Goal: Task Accomplishment & Management: Manage account settings

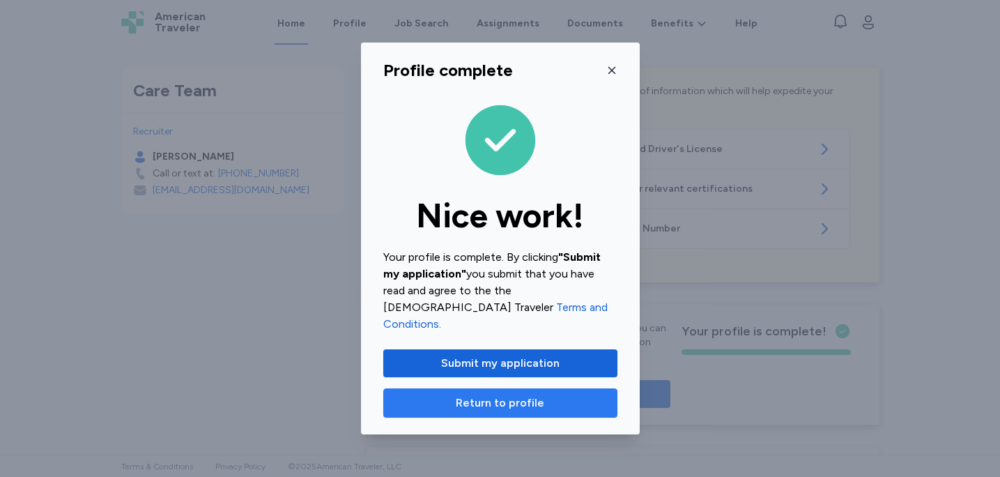
click at [530, 395] on span "Return to profile" at bounding box center [500, 403] width 89 height 17
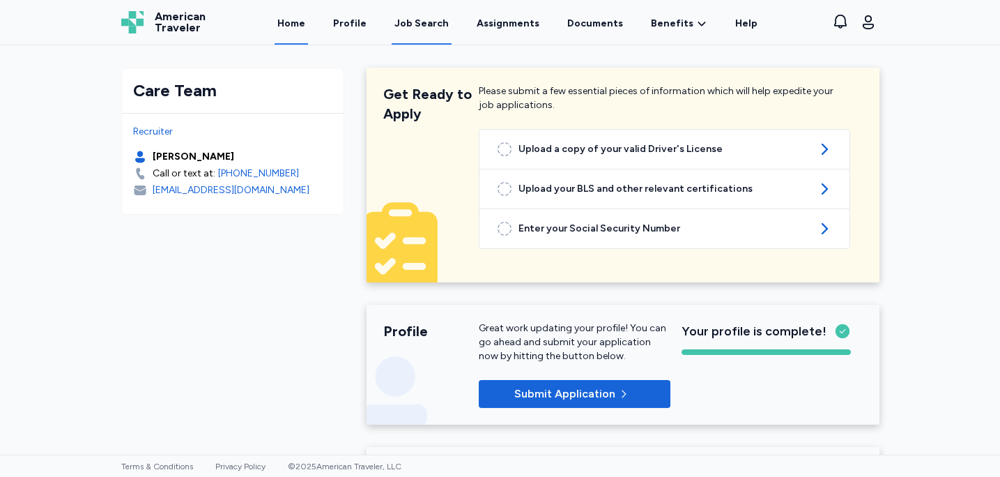
click at [407, 27] on div "Job Search" at bounding box center [422, 24] width 54 height 14
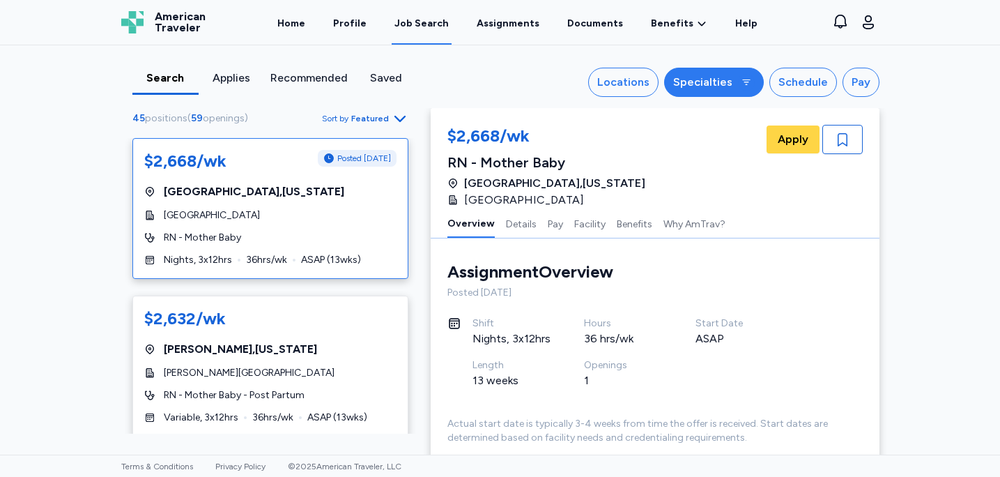
click at [705, 81] on div "Specialties" at bounding box center [702, 82] width 59 height 17
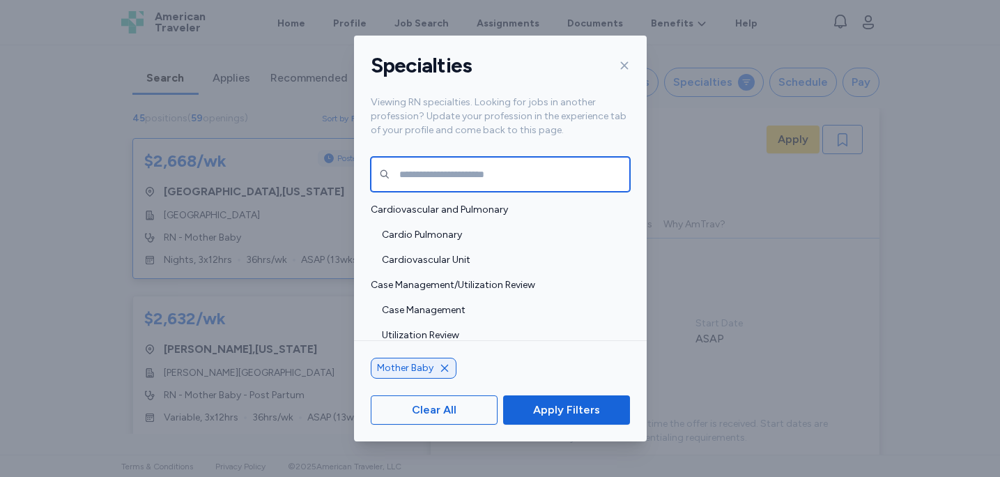
click at [473, 177] on input "text" at bounding box center [500, 174] width 259 height 35
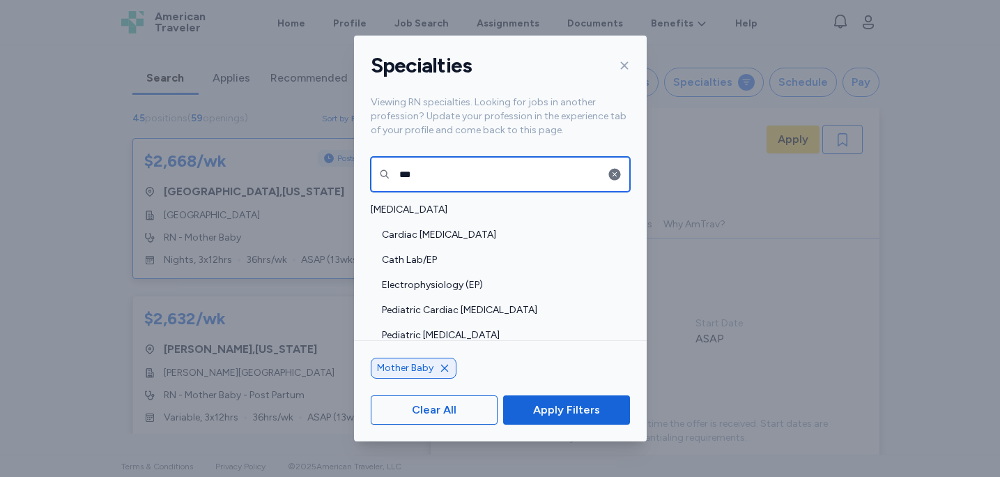
type input "***"
click at [15, 229] on div "Specialties Viewing RN specialties. Looking for jobs in another profession? Upd…" at bounding box center [500, 238] width 1000 height 477
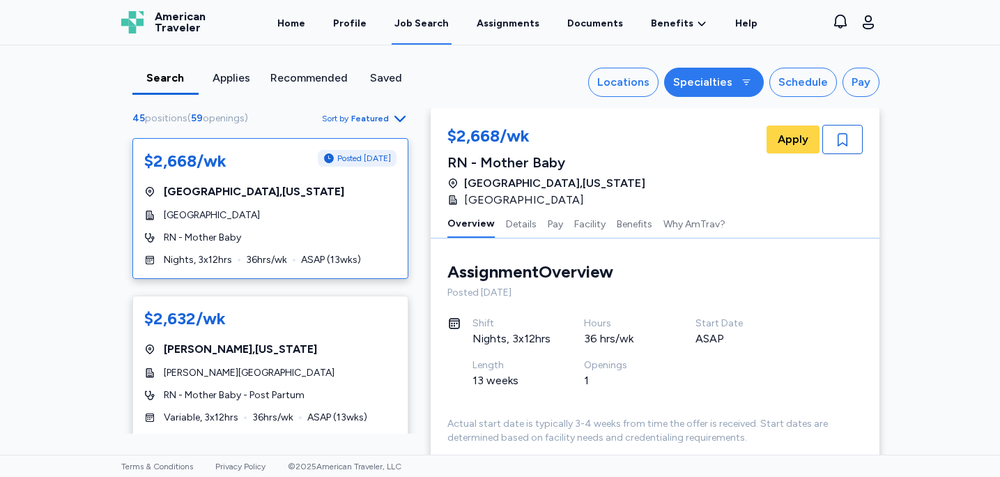
click at [733, 84] on div "Specialties" at bounding box center [702, 82] width 59 height 17
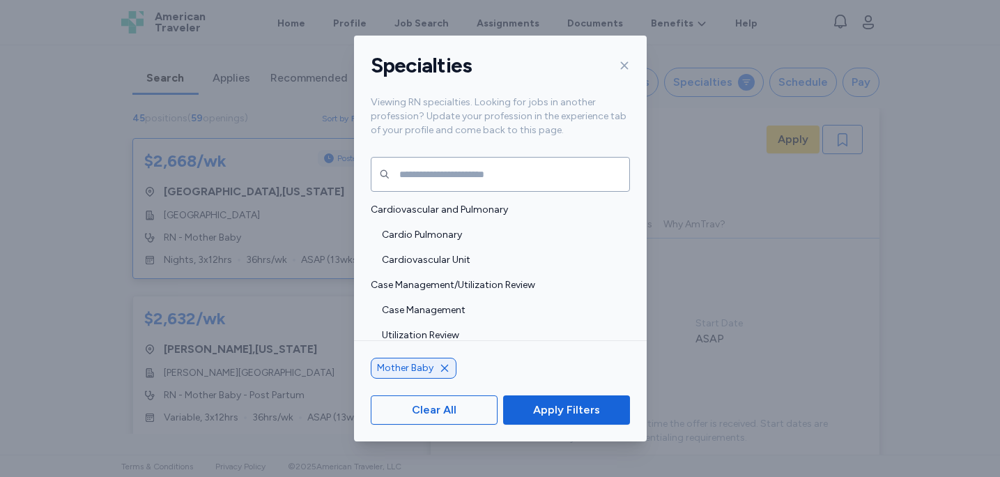
click at [62, 287] on div "Specialties Viewing RN specialties. Looking for jobs in another profession? Upd…" at bounding box center [500, 238] width 1000 height 477
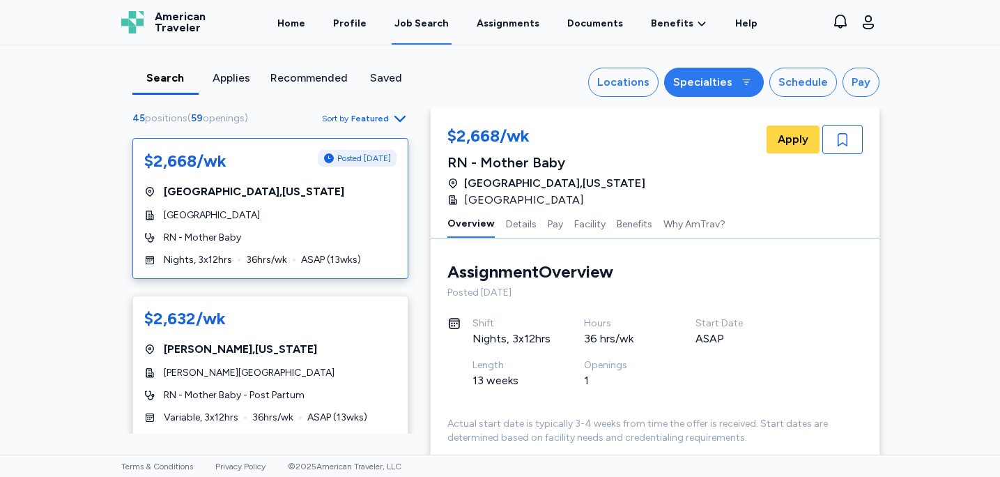
click at [721, 93] on button "Specialties" at bounding box center [714, 82] width 100 height 29
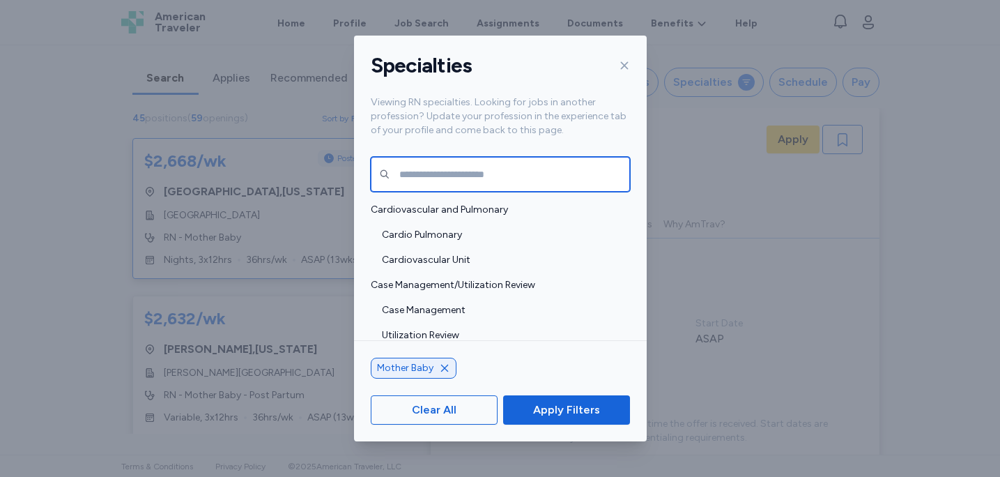
click at [507, 181] on input "text" at bounding box center [500, 174] width 259 height 35
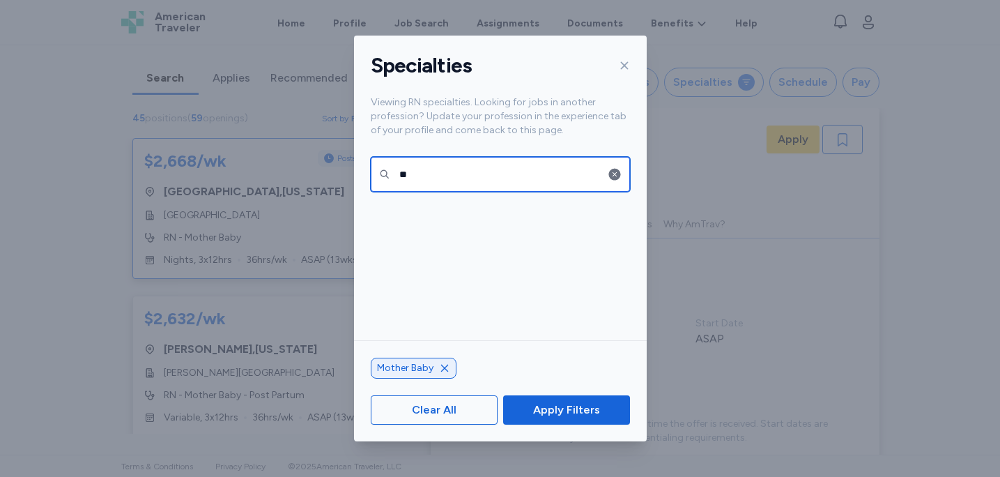
type input "*"
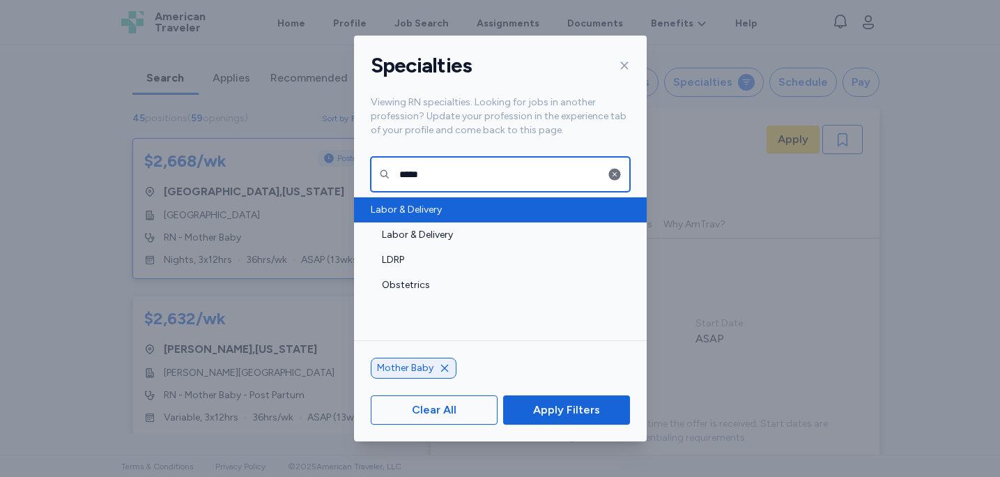
type input "*****"
click at [428, 206] on span "Labor & Delivery" at bounding box center [496, 210] width 251 height 14
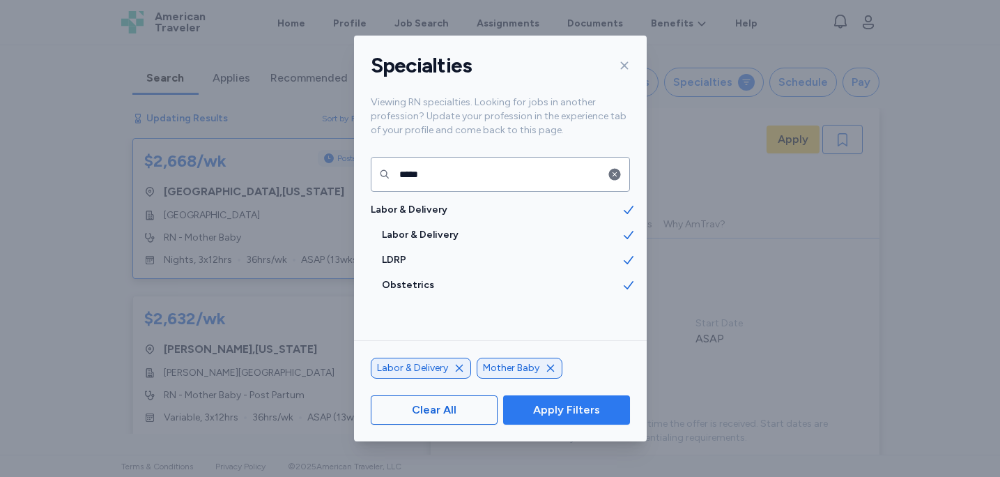
click at [599, 409] on span "Apply Filters" at bounding box center [566, 409] width 104 height 17
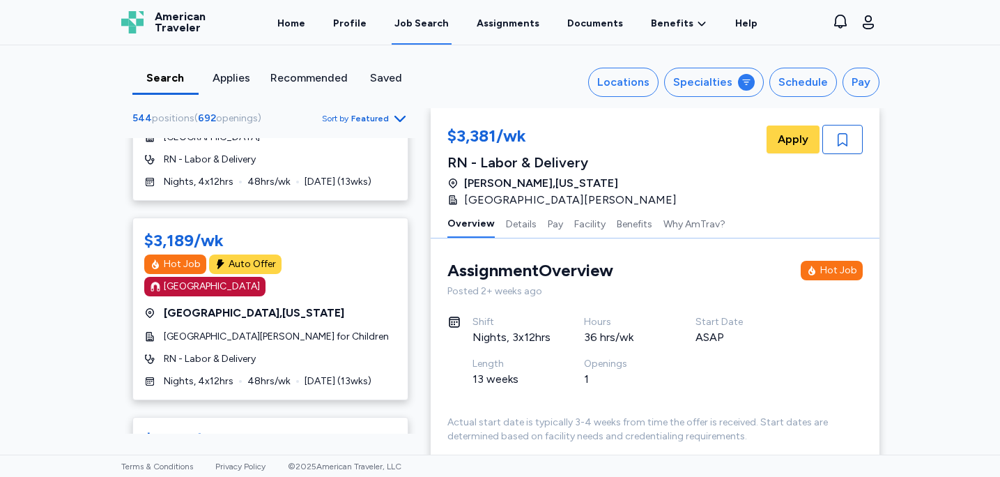
scroll to position [1232, 0]
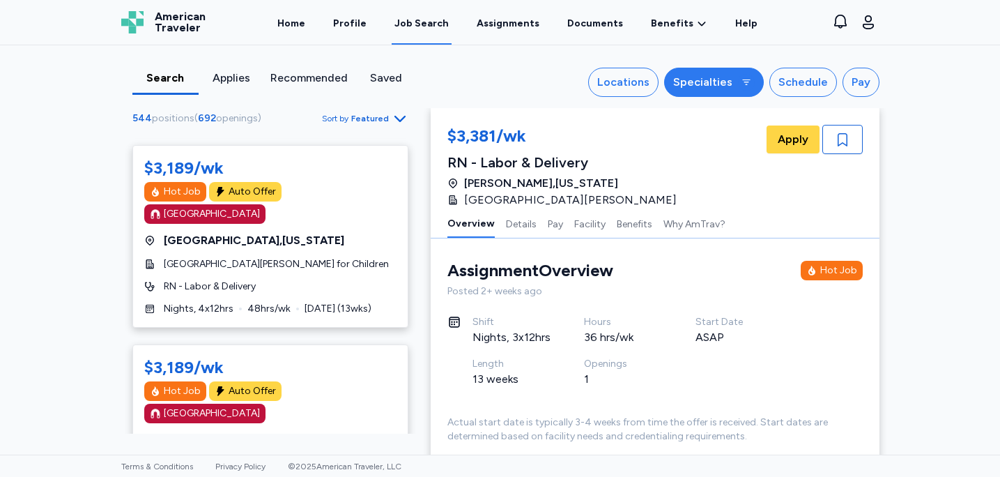
click at [719, 77] on div "Specialties" at bounding box center [702, 82] width 59 height 17
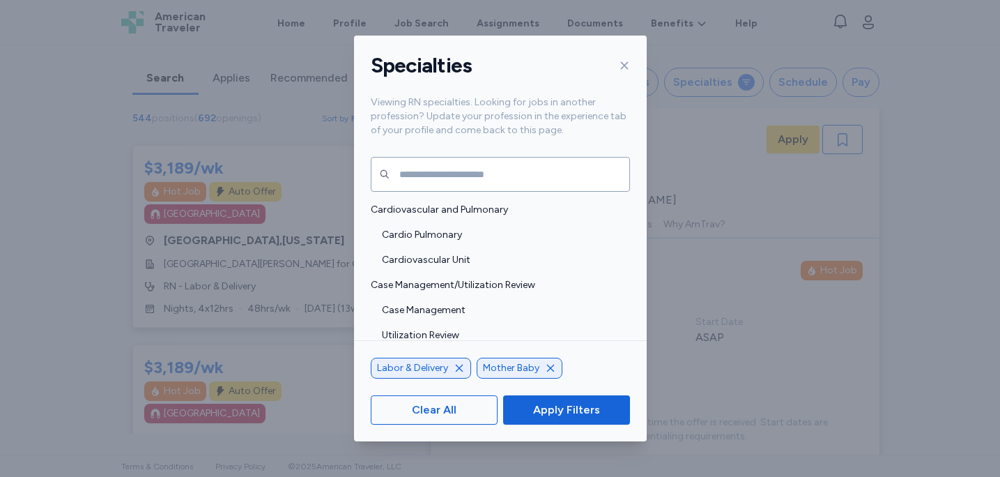
click at [624, 61] on icon at bounding box center [624, 65] width 11 height 11
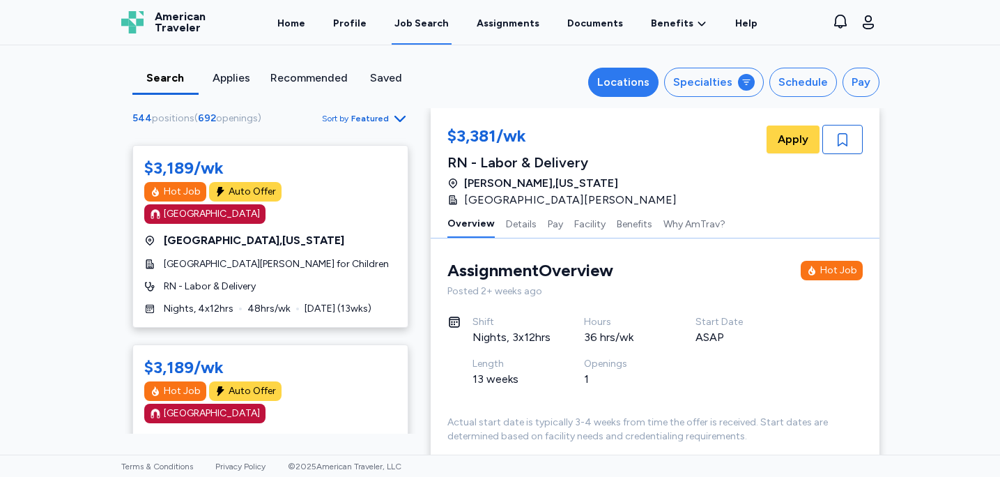
click at [639, 88] on div "Locations" at bounding box center [623, 82] width 52 height 17
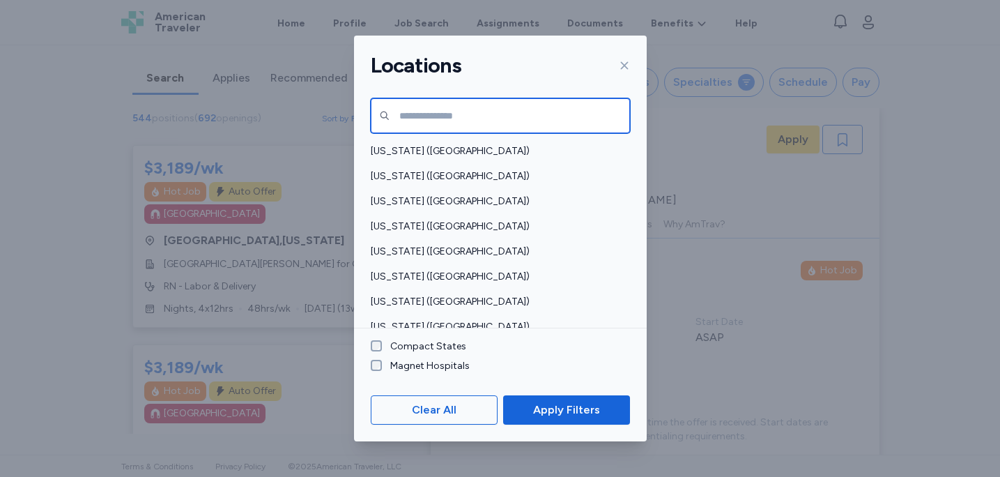
click at [527, 119] on input "text" at bounding box center [500, 115] width 259 height 35
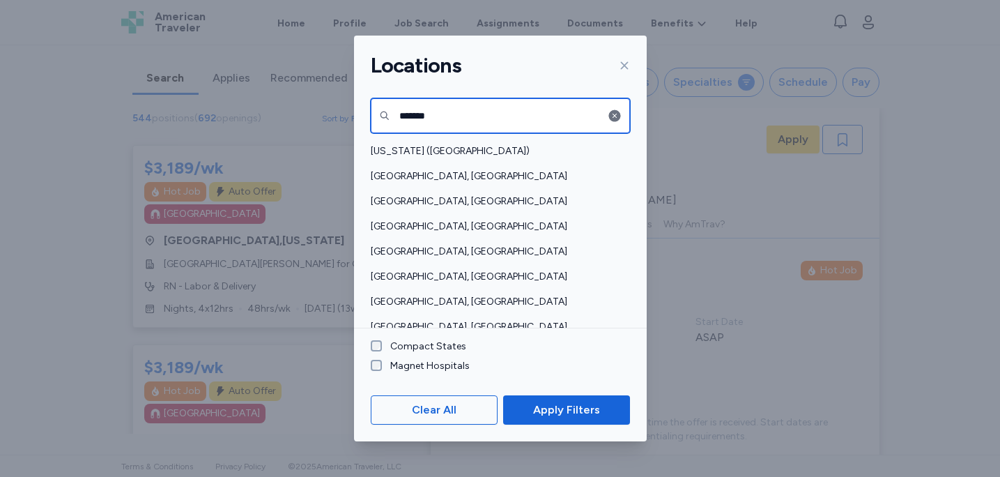
type input "*******"
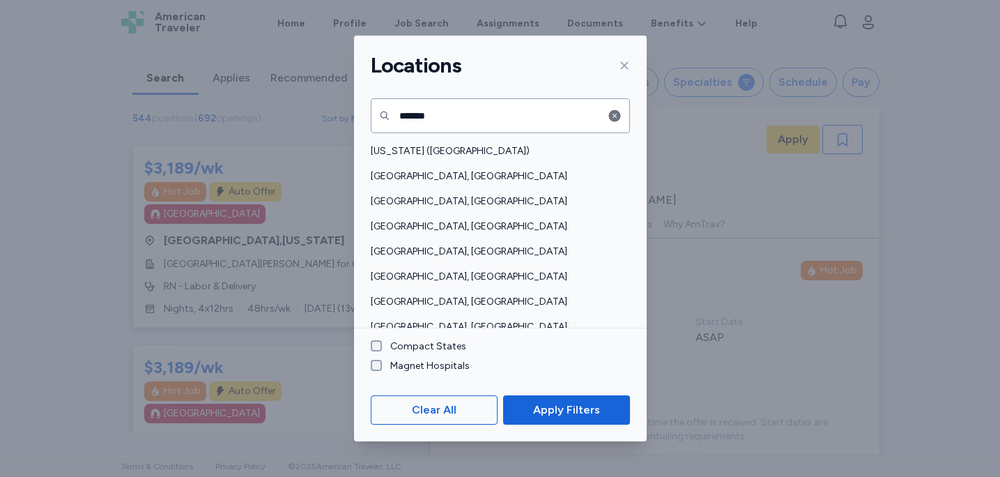
click at [514, 137] on div "******* [US_STATE] ([GEOGRAPHIC_DATA]) [GEOGRAPHIC_DATA], [GEOGRAPHIC_DATA] [GE…" at bounding box center [500, 211] width 293 height 233
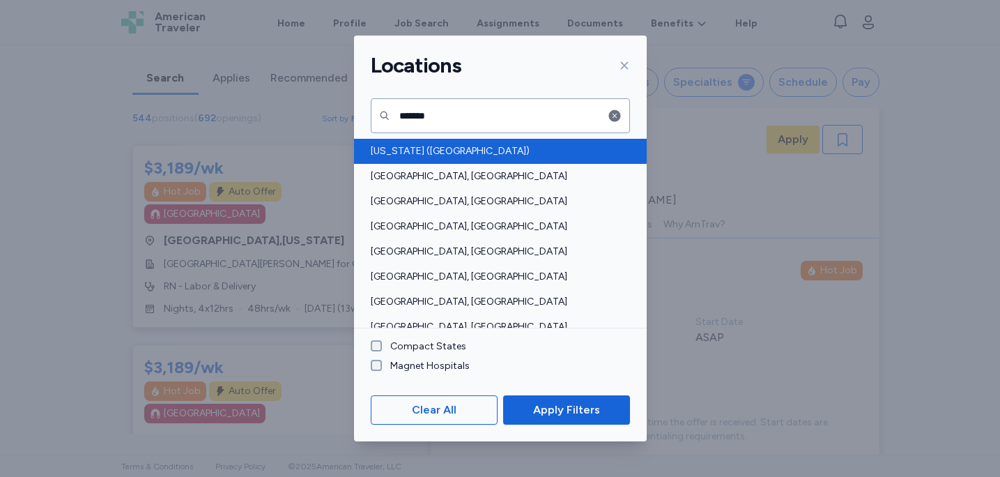
click at [504, 153] on span "[US_STATE] ([GEOGRAPHIC_DATA])" at bounding box center [496, 151] width 251 height 14
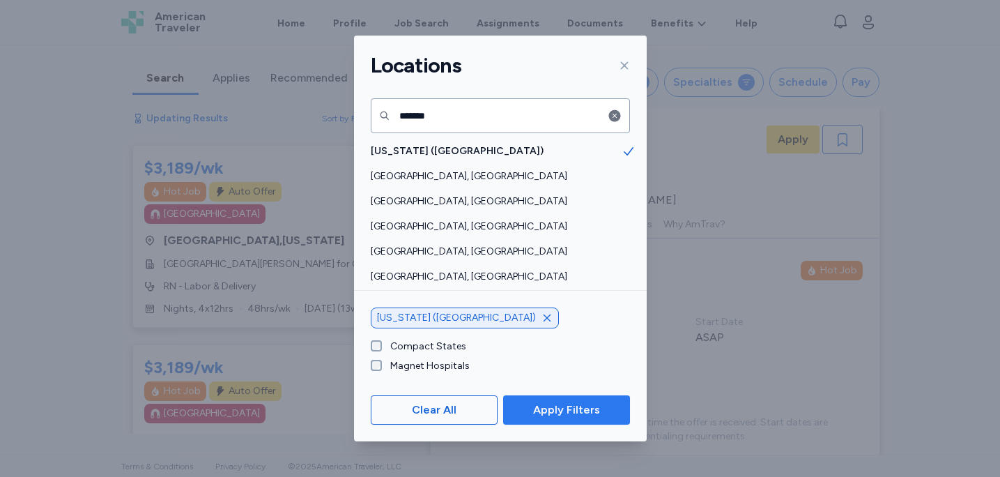
click at [551, 412] on span "Apply Filters" at bounding box center [566, 409] width 67 height 17
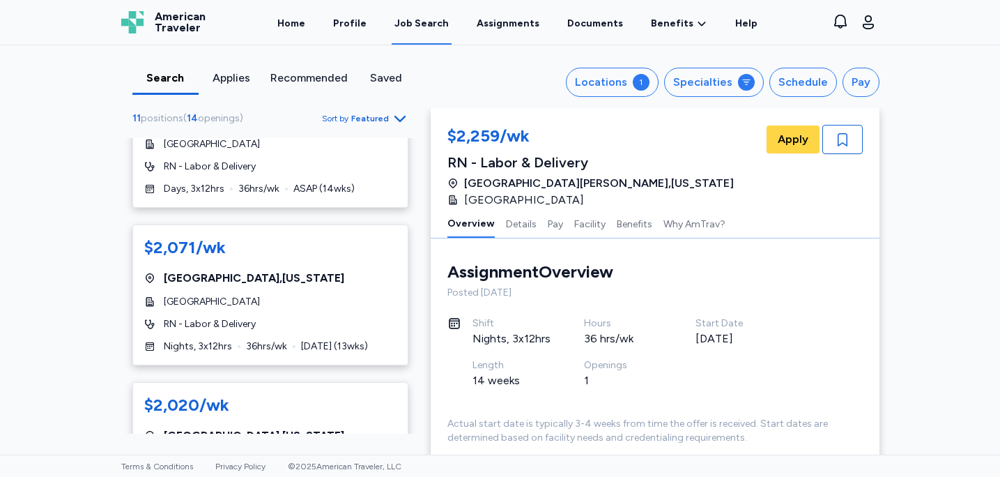
scroll to position [785, 0]
click at [176, 286] on div "$2,259/wk [GEOGRAPHIC_DATA][PERSON_NAME] , [US_STATE] HealthPark Medical Center…" at bounding box center [270, 280] width 276 height 1855
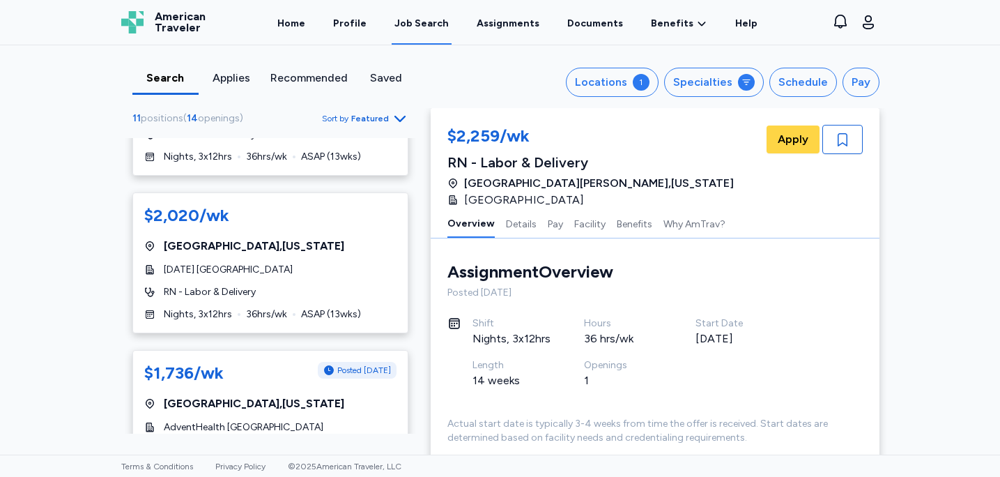
scroll to position [1179, 0]
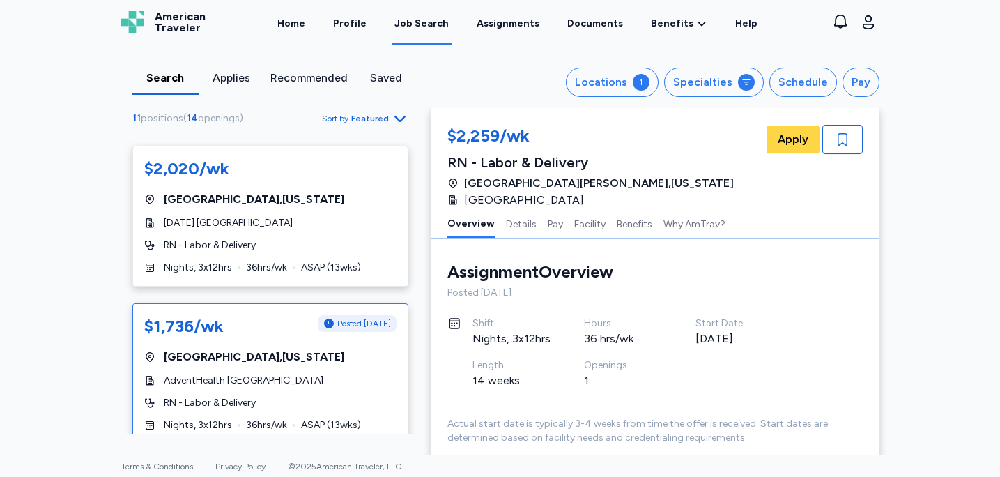
click at [333, 374] on div "AdventHealth [GEOGRAPHIC_DATA]" at bounding box center [270, 381] width 252 height 14
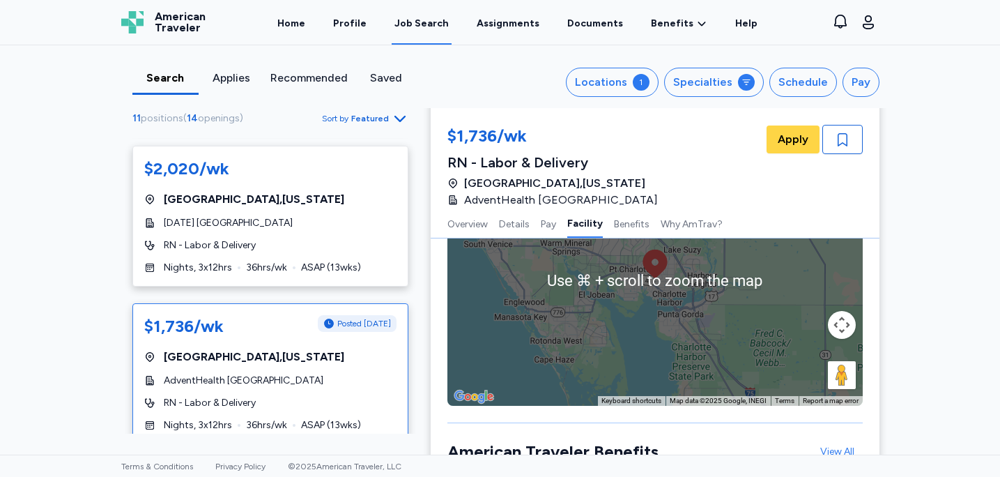
scroll to position [1352, 0]
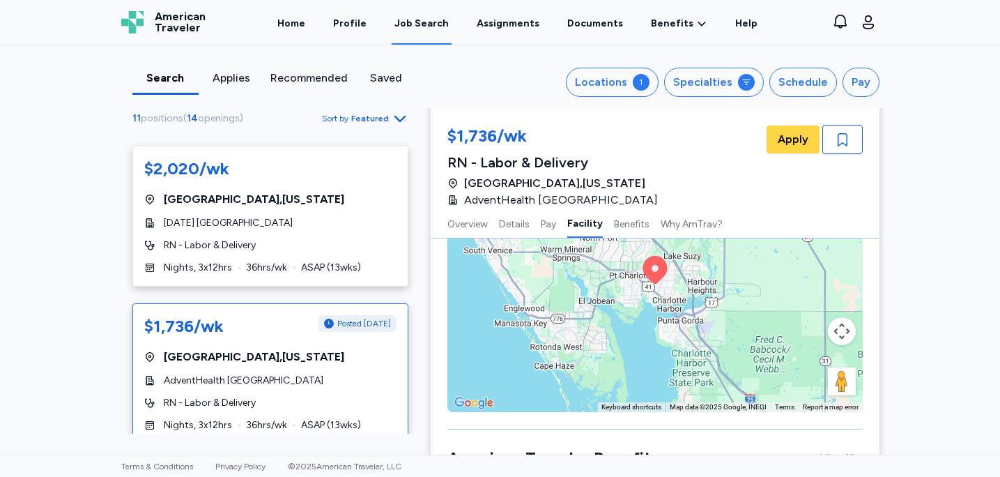
click at [768, 313] on div "To activate drag with keyboard, press Alt + Enter. Once in keyboard drag state,…" at bounding box center [654, 286] width 415 height 251
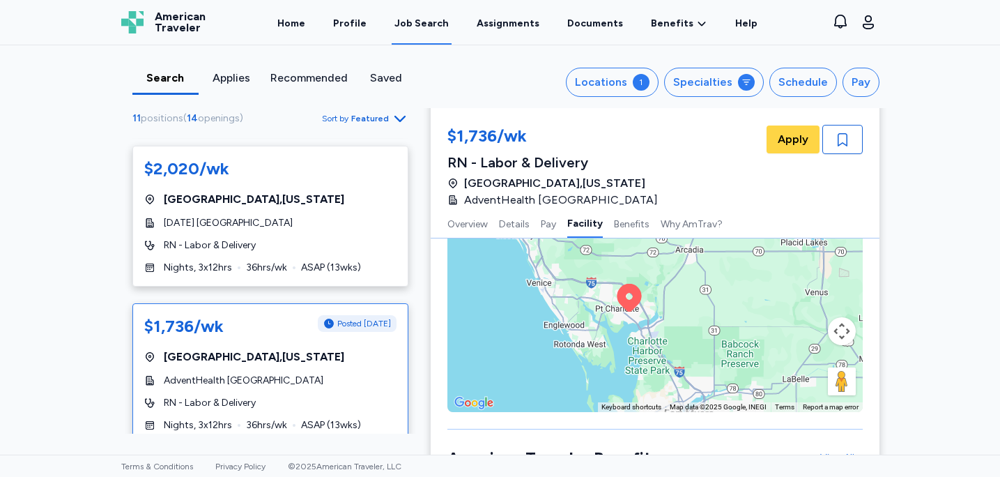
drag, startPoint x: 775, startPoint y: 300, endPoint x: 684, endPoint y: 309, distance: 91.8
click at [684, 311] on div "To activate drag with keyboard, press Alt + Enter. Once in keyboard drag state,…" at bounding box center [654, 286] width 415 height 251
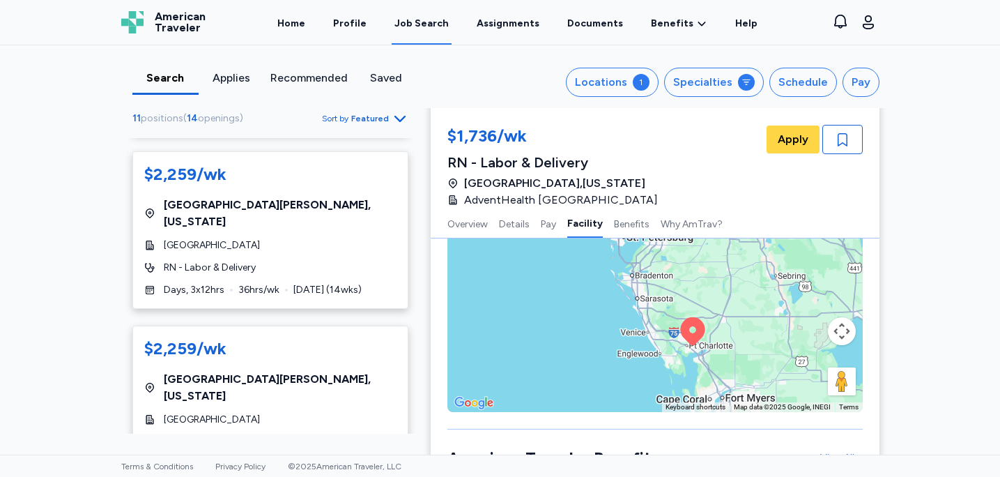
scroll to position [0, 0]
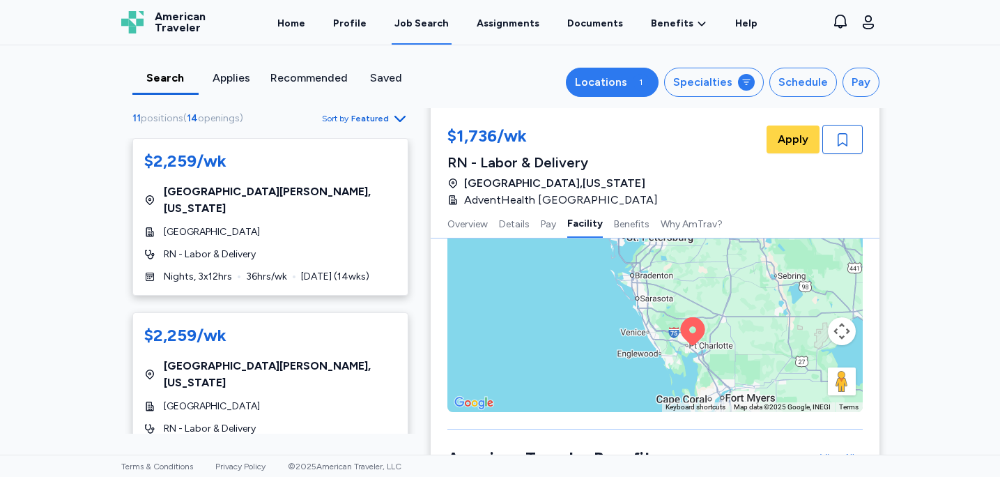
click at [608, 90] on div "Locations" at bounding box center [601, 82] width 52 height 17
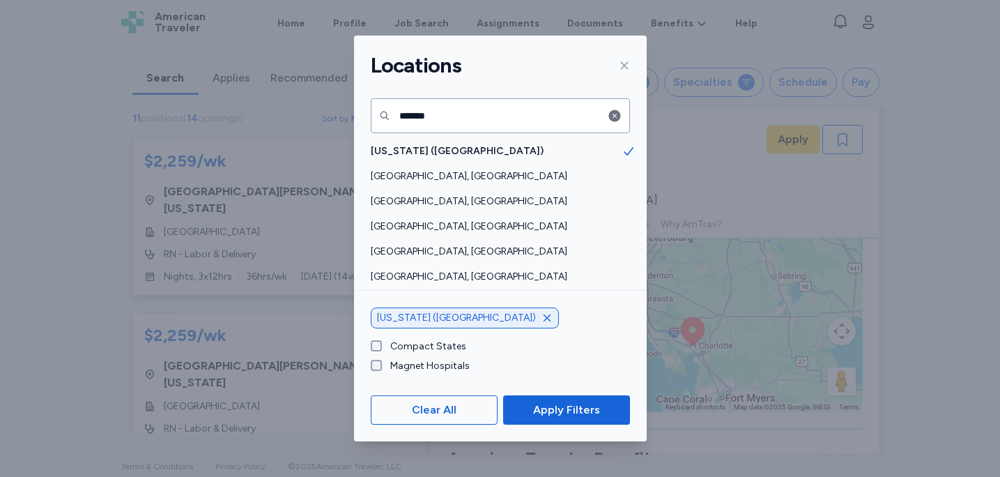
click at [419, 406] on span "Clear All" at bounding box center [434, 409] width 45 height 17
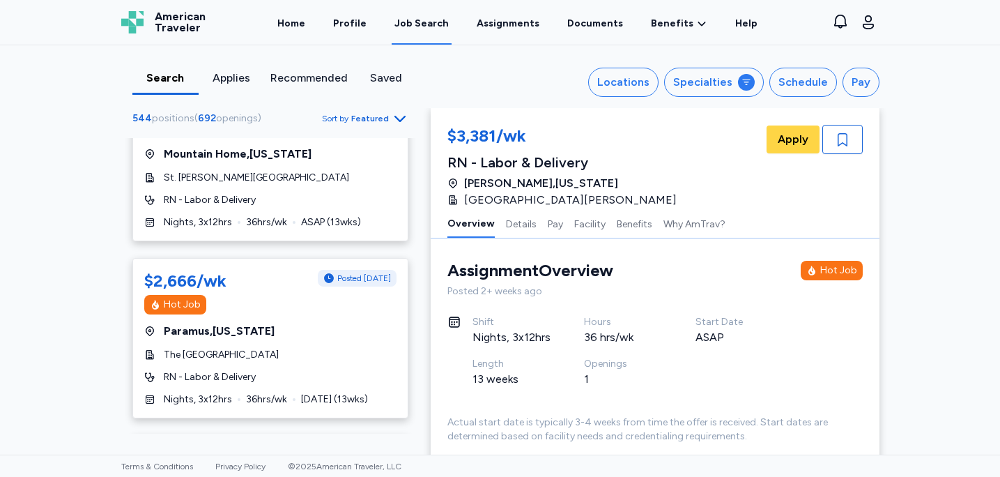
scroll to position [5814, 0]
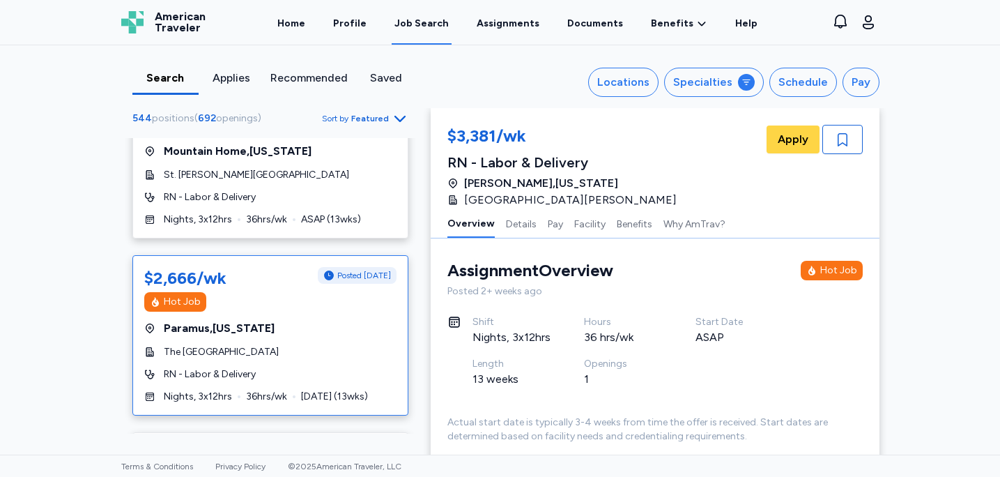
click at [281, 367] on div "RN - Labor & Delivery" at bounding box center [270, 374] width 252 height 14
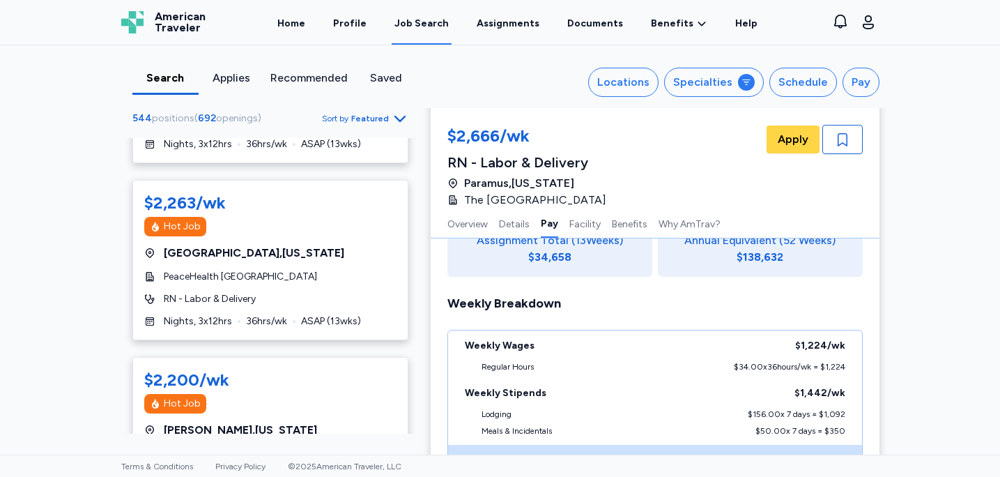
scroll to position [929, 0]
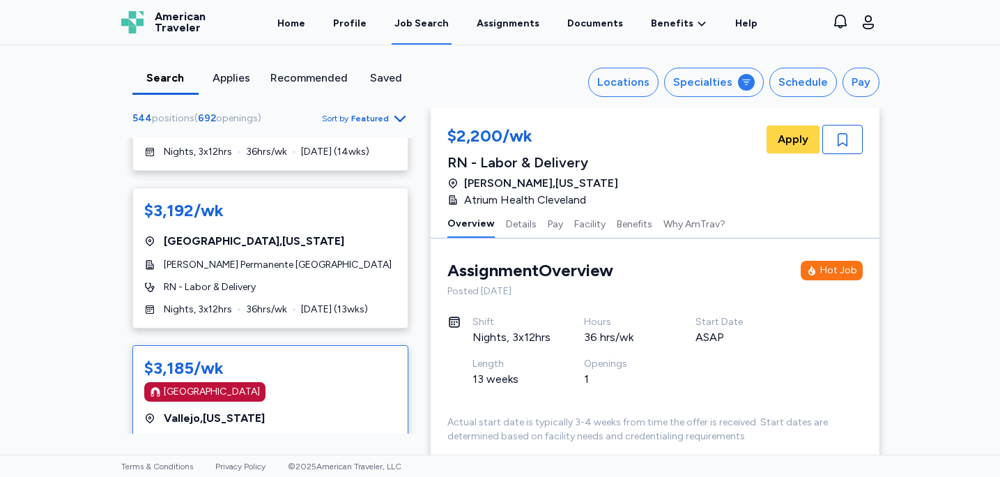
scroll to position [3786, 0]
click at [370, 114] on span "Featured" at bounding box center [370, 118] width 38 height 11
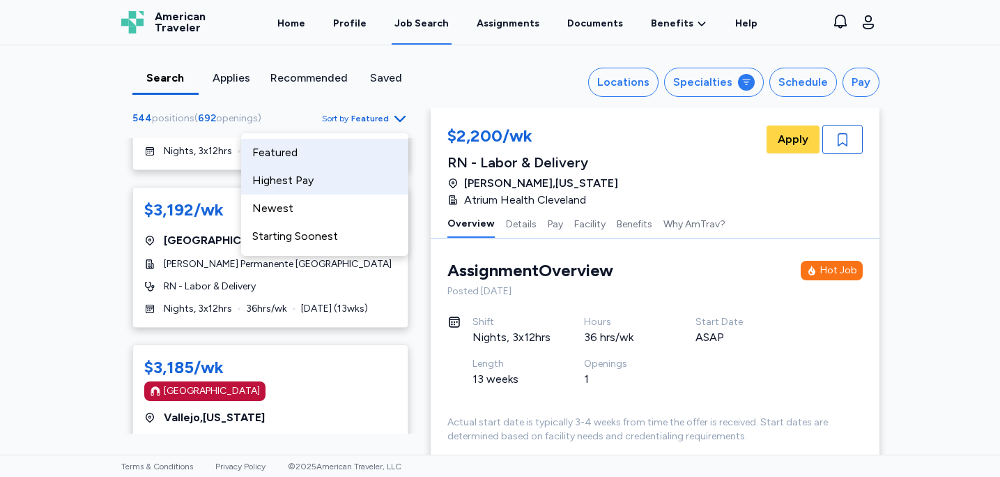
click at [314, 191] on div "Highest Pay" at bounding box center [324, 181] width 167 height 28
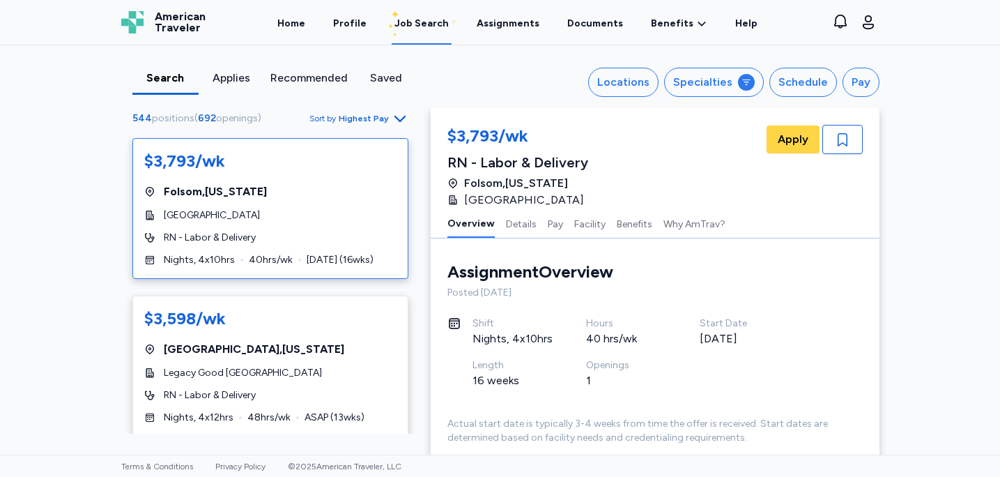
scroll to position [1, 0]
click at [307, 224] on div "$3,793/wk [GEOGRAPHIC_DATA] , [US_STATE] [GEOGRAPHIC_DATA][PERSON_NAME] - Labor…" at bounding box center [270, 208] width 276 height 141
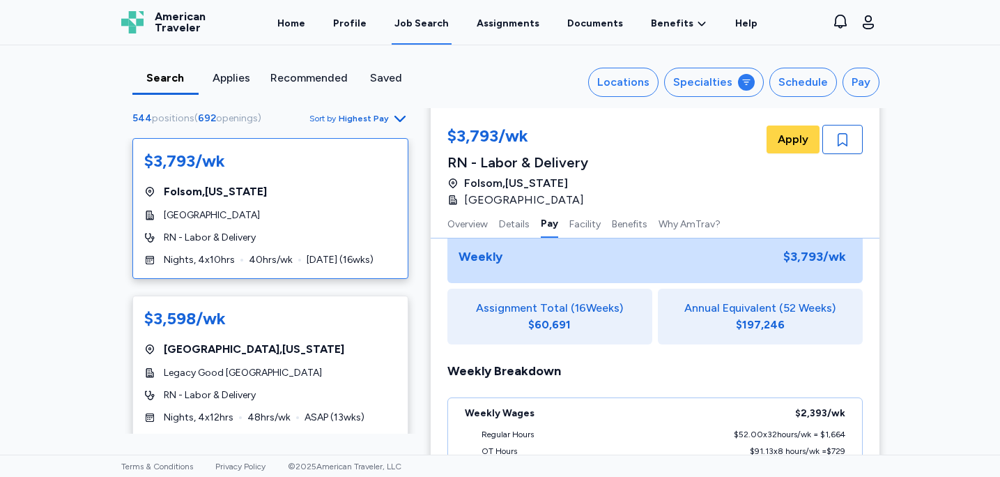
scroll to position [1234, 0]
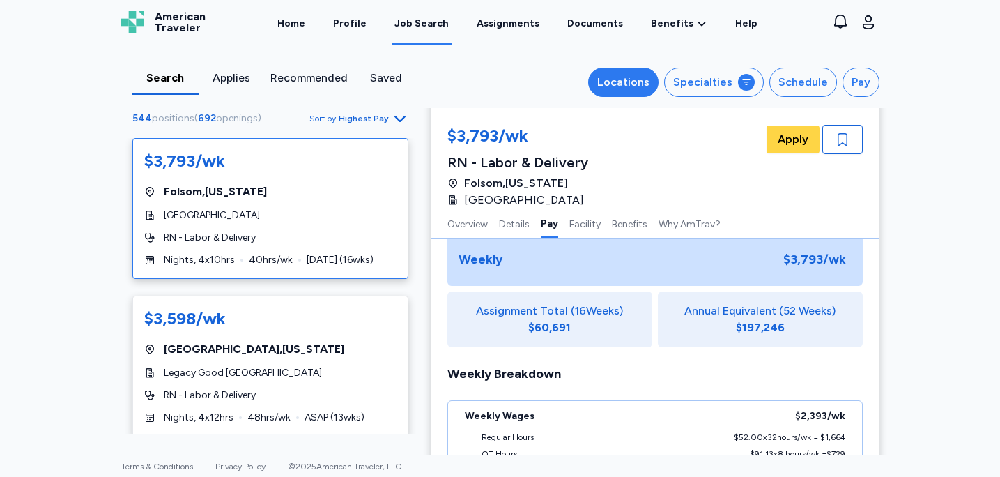
click at [631, 85] on div "Locations" at bounding box center [623, 82] width 52 height 17
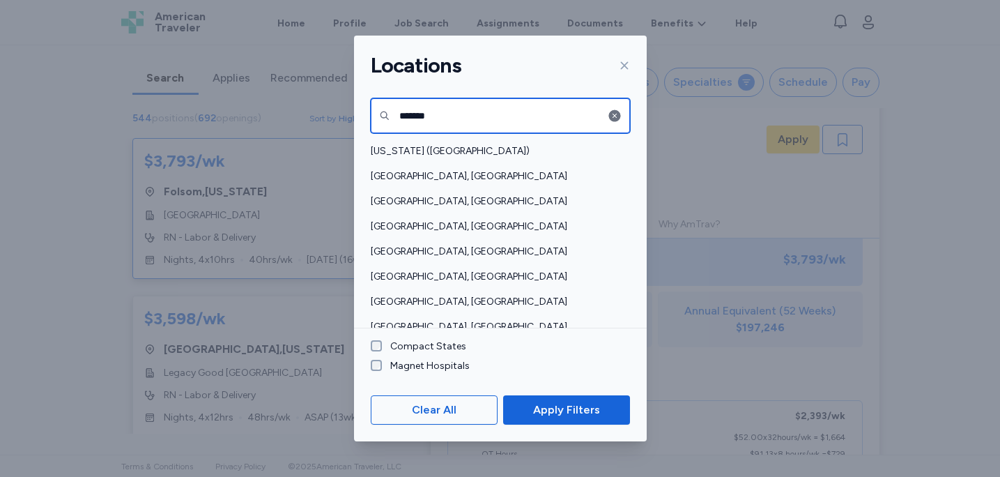
click at [510, 118] on input "*******" at bounding box center [500, 115] width 259 height 35
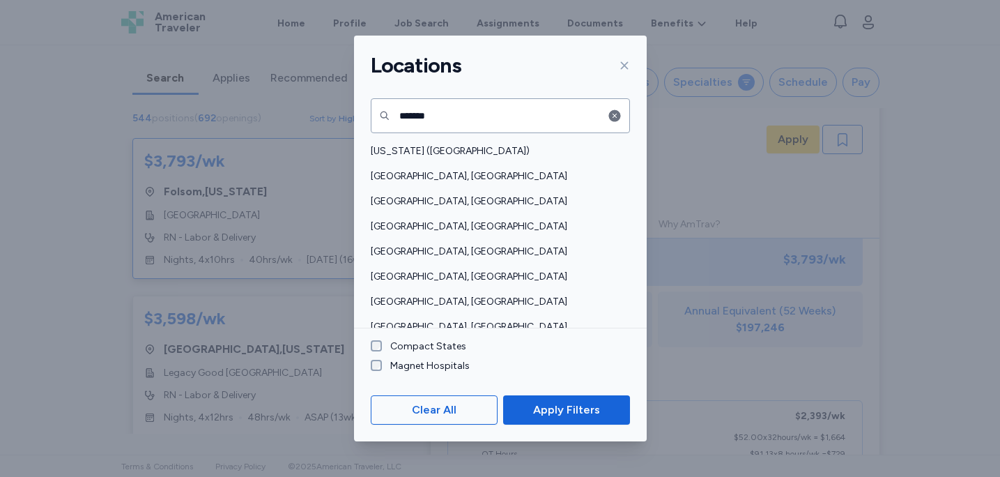
click at [677, 98] on div "Locations ******* [US_STATE] ([GEOGRAPHIC_DATA]) [GEOGRAPHIC_DATA], [GEOGRAPHIC…" at bounding box center [500, 238] width 1000 height 477
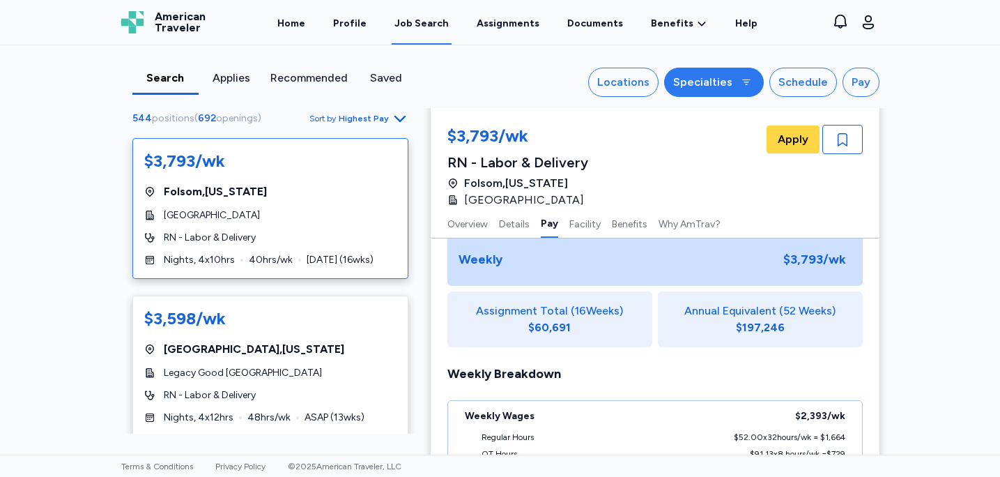
click at [710, 92] on button "Specialties" at bounding box center [714, 82] width 100 height 29
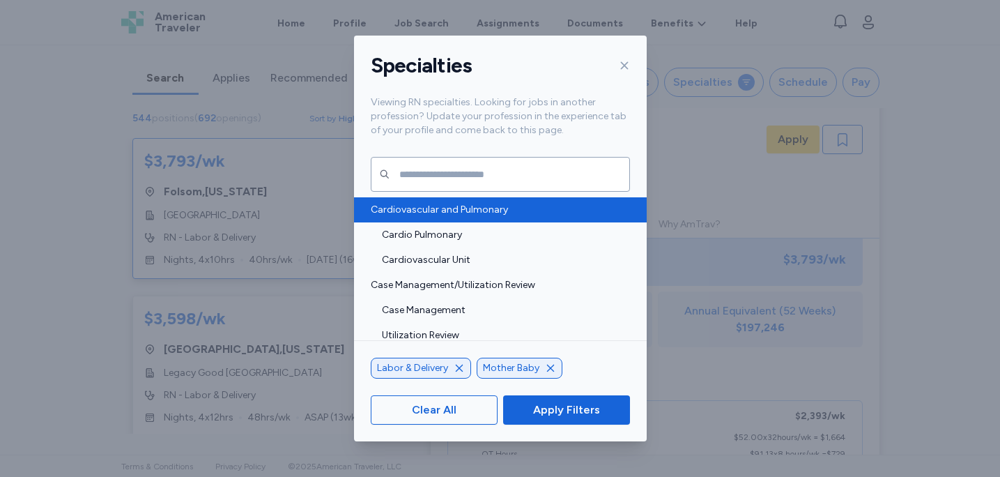
click at [493, 203] on span "Cardiovascular and Pulmonary" at bounding box center [496, 210] width 251 height 14
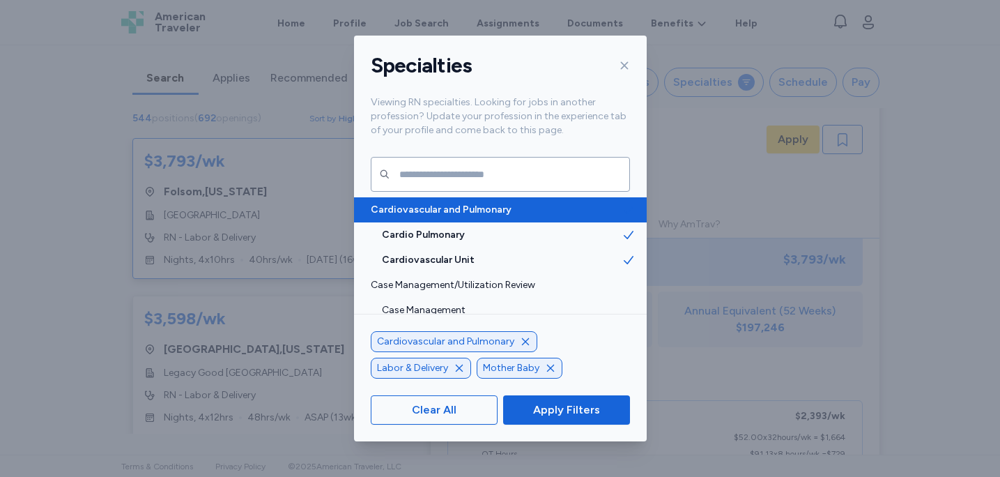
click at [538, 201] on div "Cardiovascular and Pulmonary" at bounding box center [500, 209] width 293 height 25
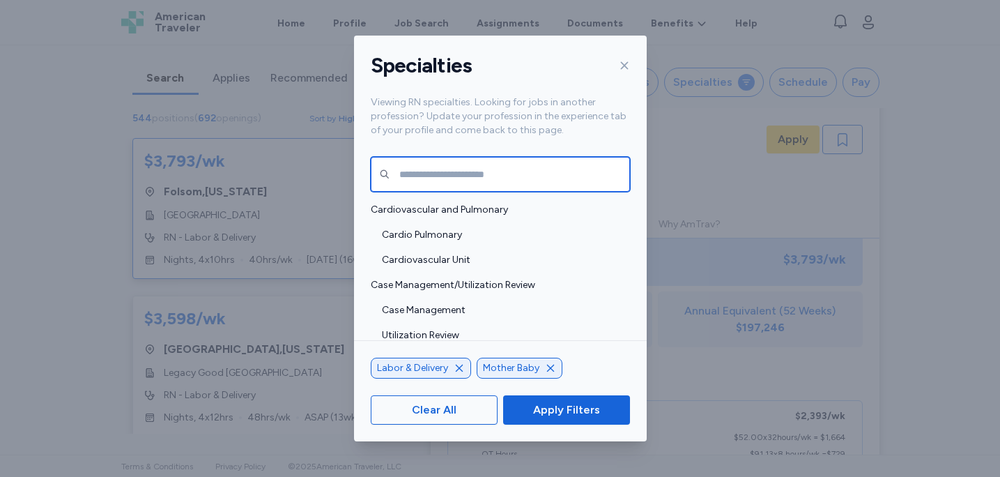
click at [523, 168] on input "text" at bounding box center [500, 174] width 259 height 35
click at [462, 369] on icon "button" at bounding box center [459, 367] width 11 height 11
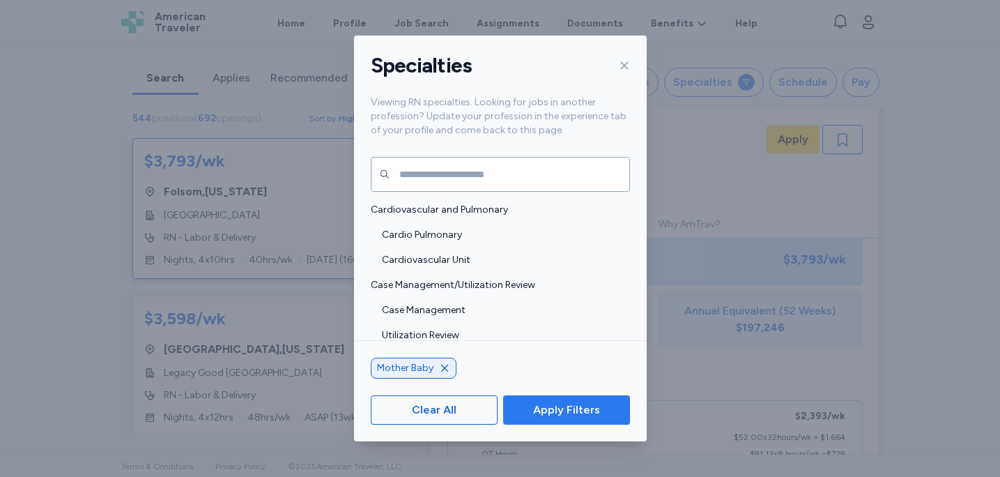
click at [558, 408] on span "Apply Filters" at bounding box center [566, 409] width 67 height 17
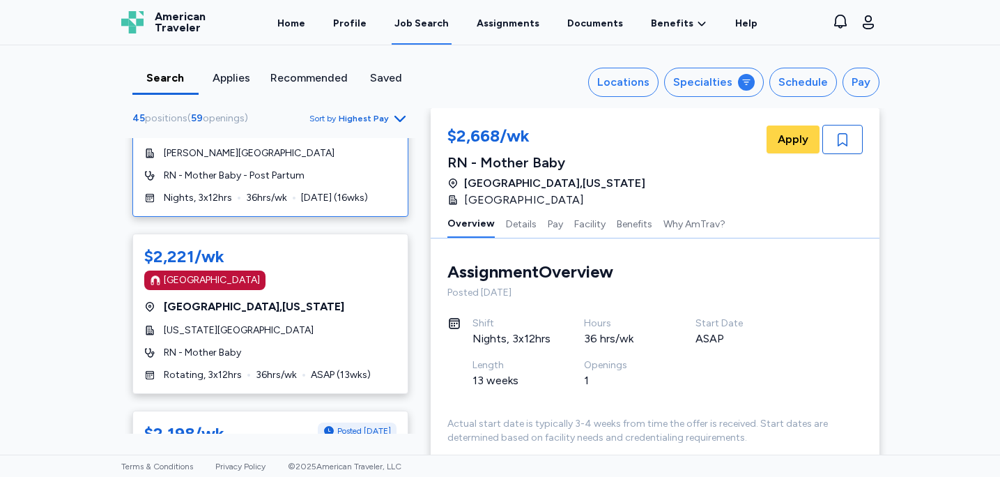
scroll to position [1756, 0]
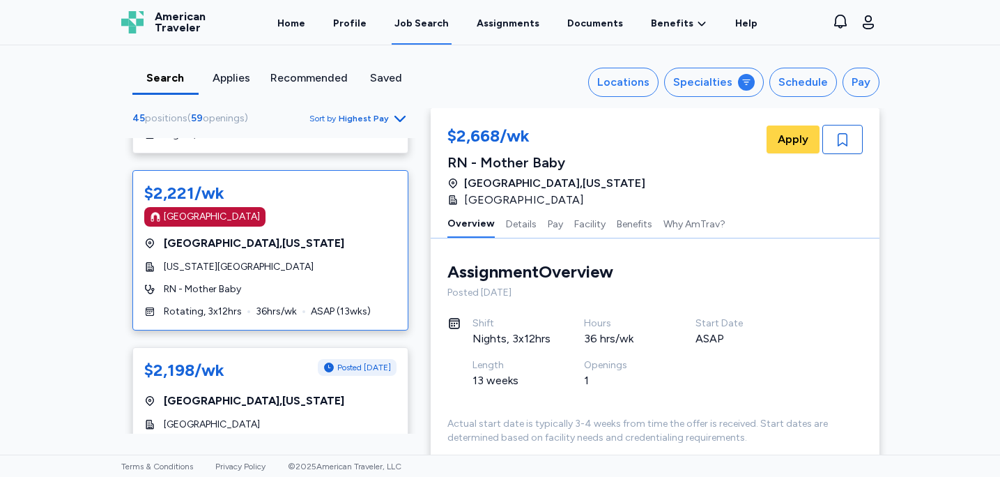
click at [266, 235] on span "[GEOGRAPHIC_DATA] , [US_STATE]" at bounding box center [254, 243] width 181 height 17
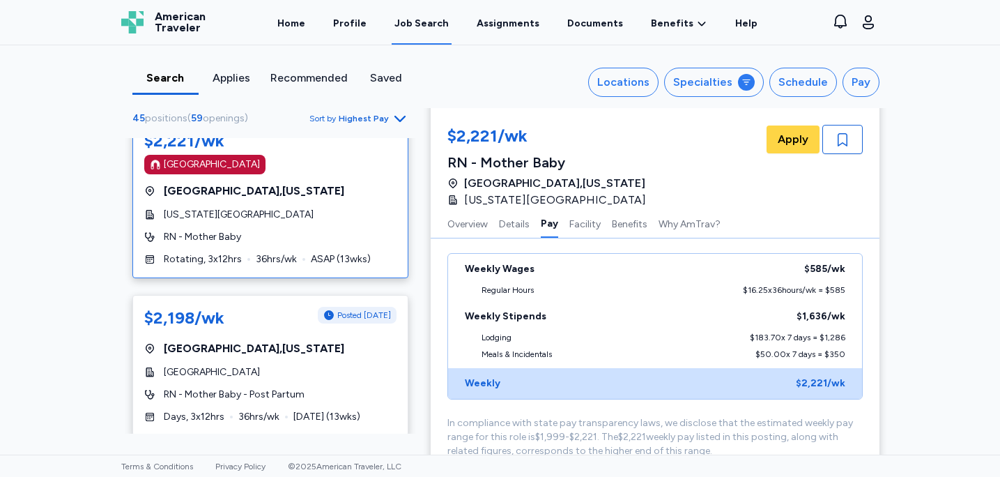
scroll to position [1816, 0]
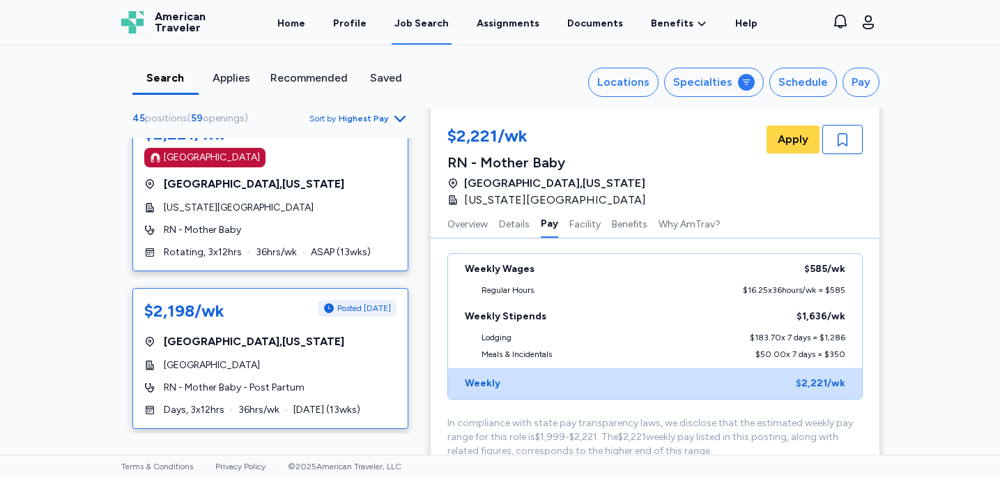
click at [303, 333] on div "[GEOGRAPHIC_DATA] , [US_STATE]" at bounding box center [270, 341] width 252 height 17
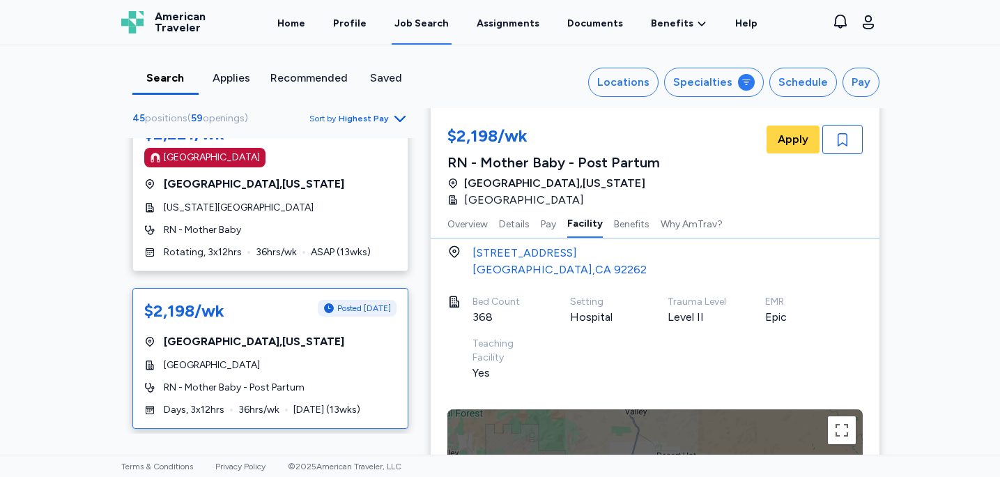
scroll to position [1243, 0]
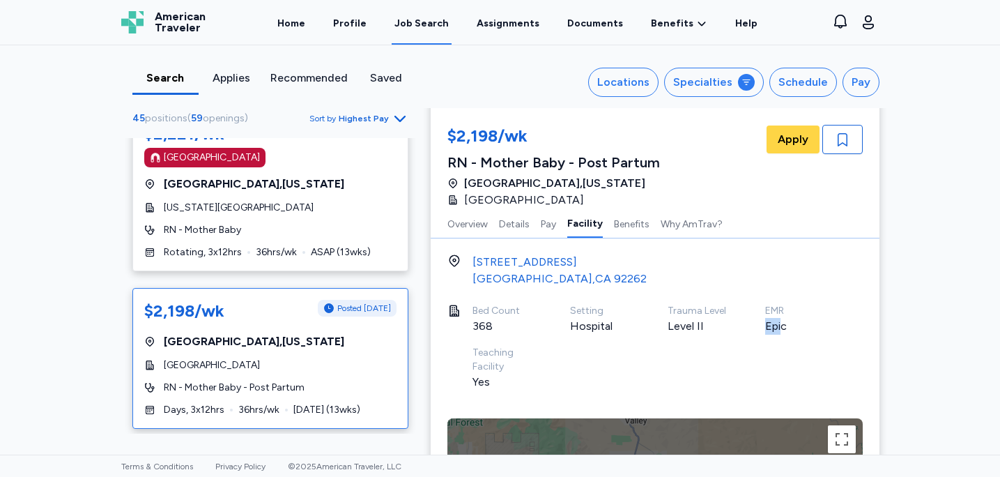
drag, startPoint x: 765, startPoint y: 319, endPoint x: 785, endPoint y: 330, distance: 22.5
click at [786, 330] on div "Epic" at bounding box center [797, 326] width 64 height 17
click at [785, 330] on div "Epic" at bounding box center [797, 326] width 64 height 17
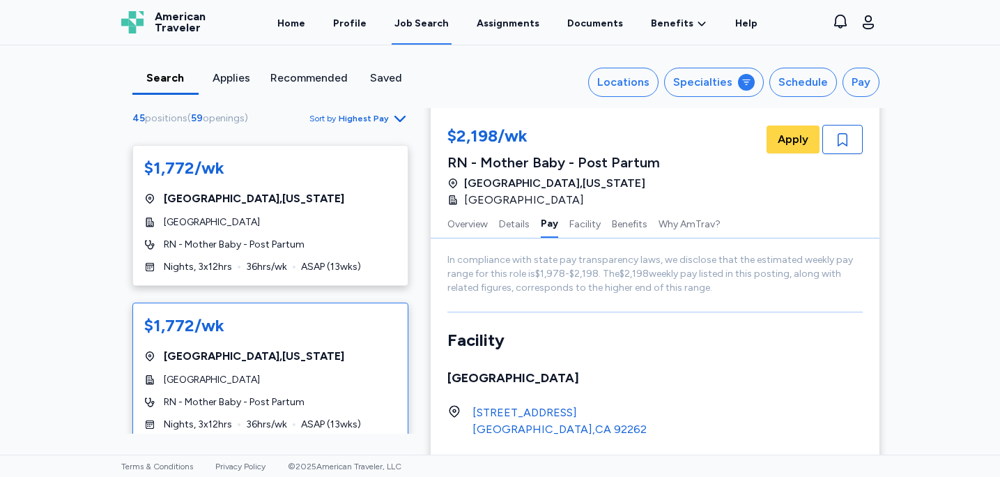
scroll to position [4788, 0]
click at [338, 372] on div "[GEOGRAPHIC_DATA]" at bounding box center [270, 379] width 252 height 14
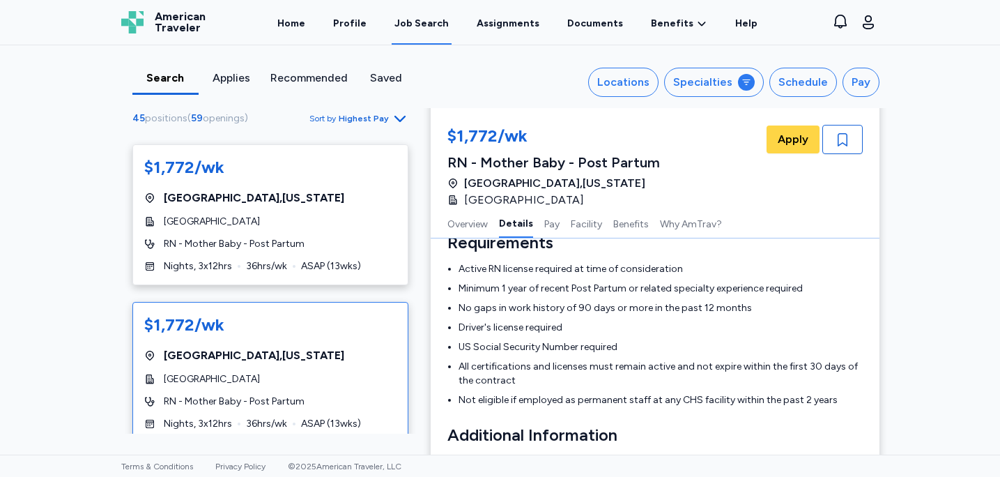
scroll to position [395, 0]
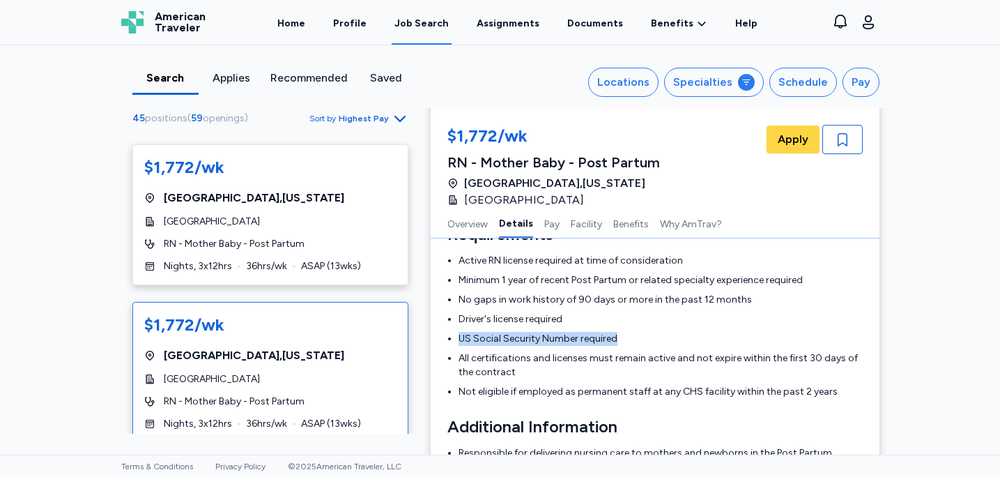
drag, startPoint x: 460, startPoint y: 339, endPoint x: 634, endPoint y: 332, distance: 174.4
click at [636, 336] on li "US Social Security Number required" at bounding box center [661, 339] width 404 height 14
click at [634, 332] on li "US Social Security Number required" at bounding box center [661, 339] width 404 height 14
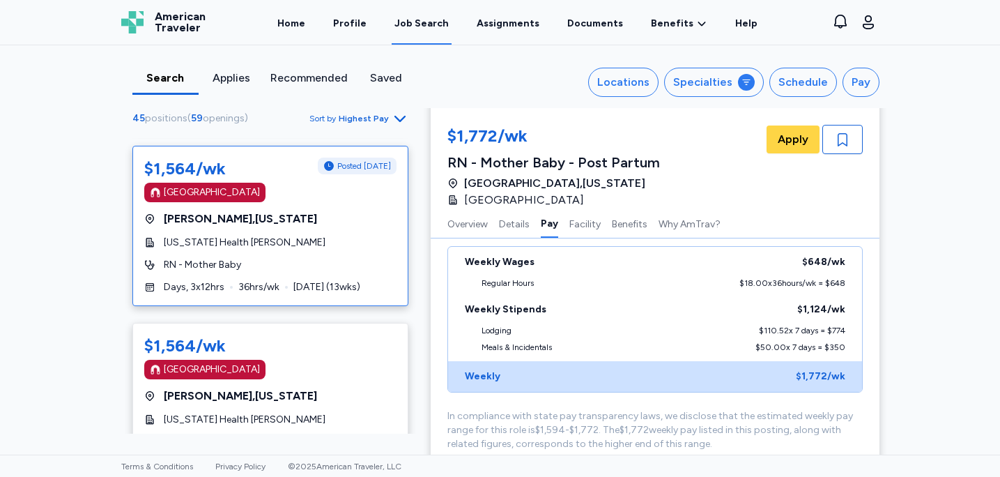
scroll to position [5587, 0]
click at [338, 229] on div "$1,564/wk Posted [DATE] [GEOGRAPHIC_DATA] [GEOGRAPHIC_DATA] , [US_STATE] [US_ST…" at bounding box center [270, 226] width 276 height 160
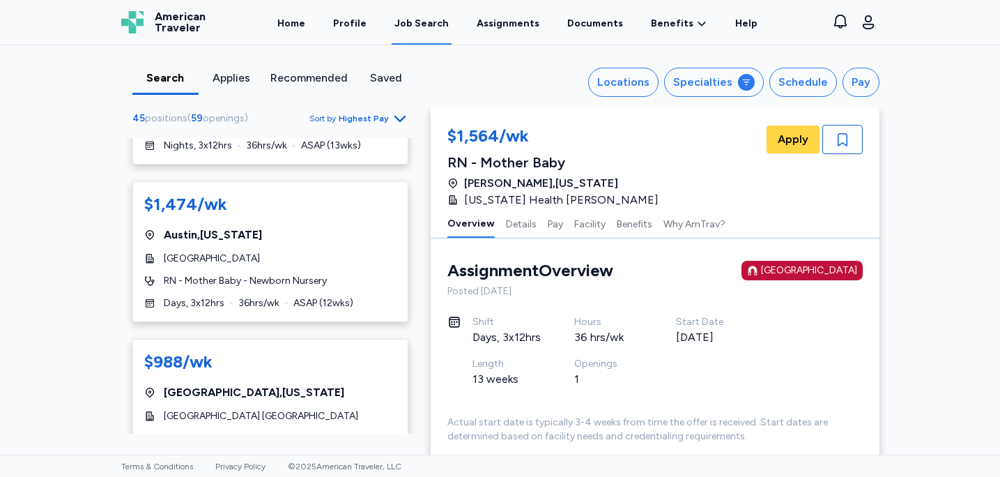
scroll to position [6233, 0]
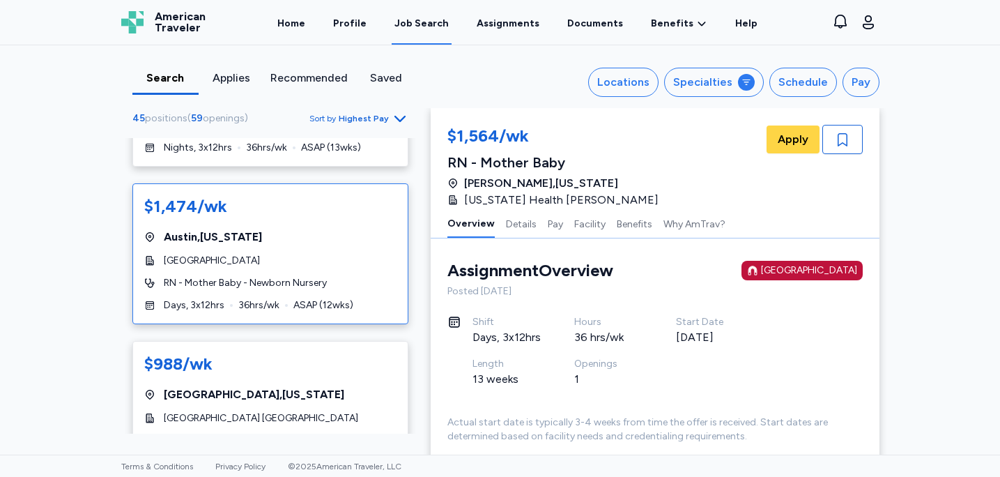
click at [326, 276] on span "RN - Mother Baby - Newborn Nursery" at bounding box center [245, 283] width 163 height 14
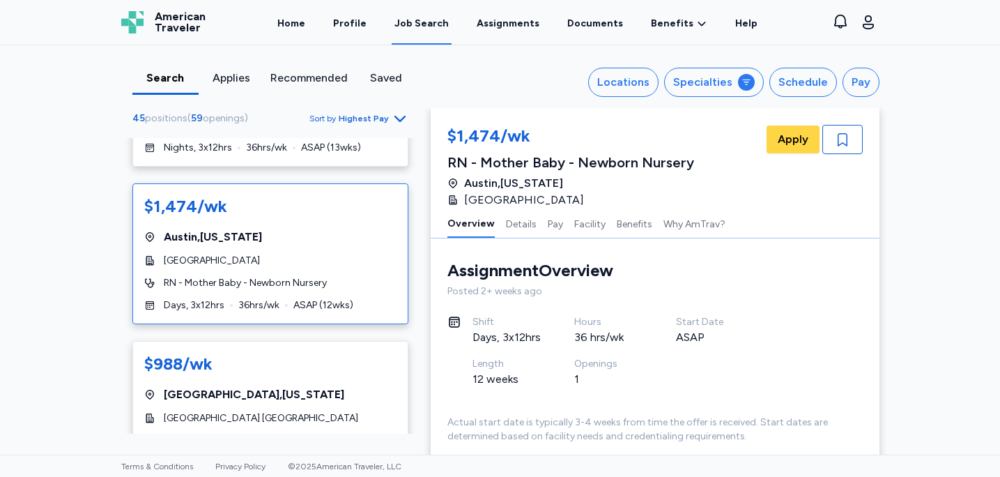
click at [68, 278] on div "Search Applies Recommended Saved Locations Specialties Schedule Pay 45 position…" at bounding box center [500, 249] width 1000 height 409
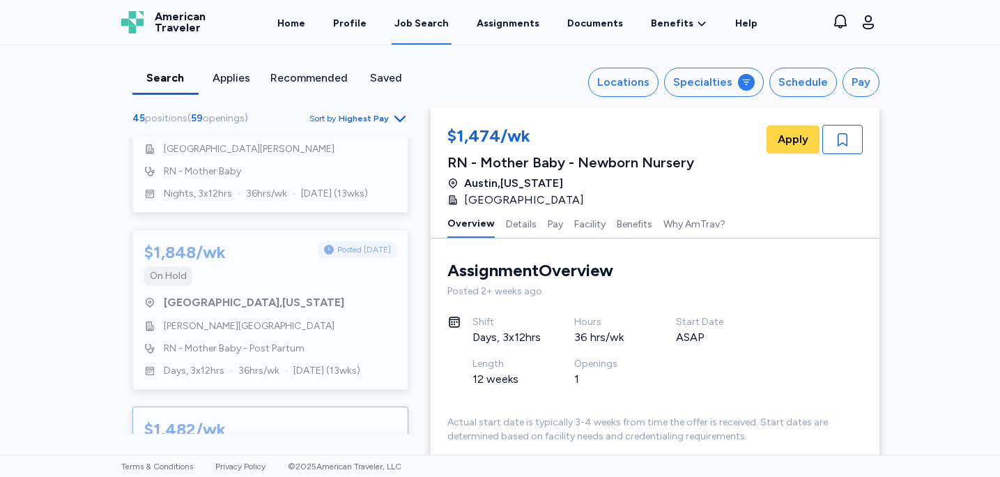
scroll to position [7077, 0]
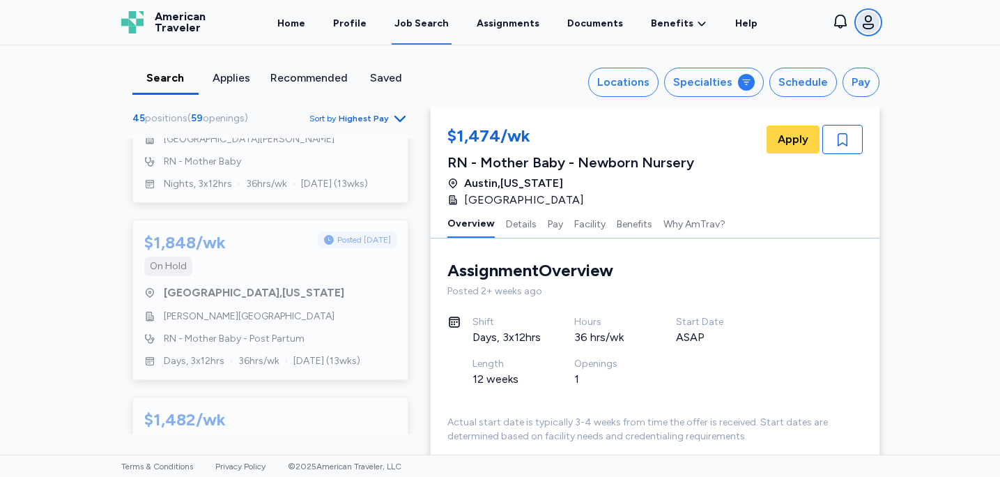
click at [873, 29] on icon "button" at bounding box center [868, 22] width 17 height 17
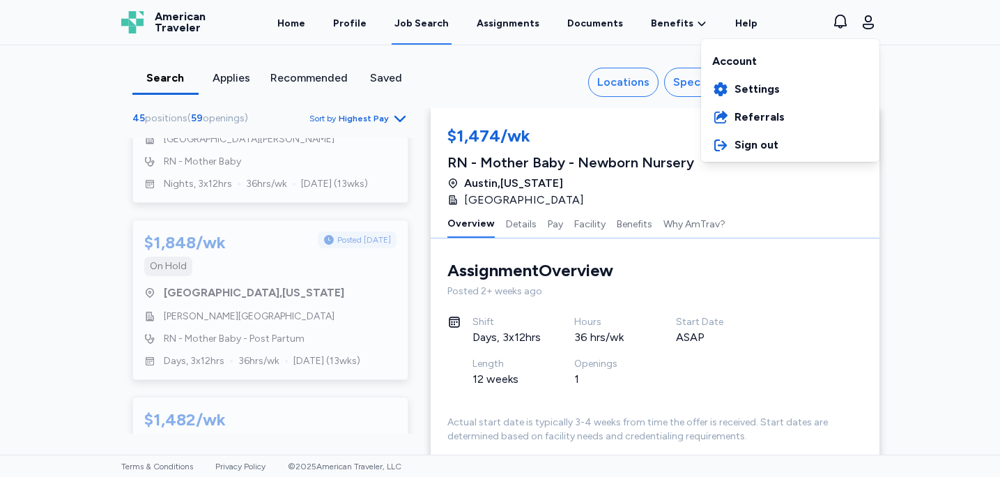
click at [744, 58] on div "Account" at bounding box center [790, 58] width 178 height 33
click at [735, 60] on div "Account" at bounding box center [790, 58] width 178 height 33
click at [527, 86] on div "Open sidebar Job Search American Traveler American Traveler Home Profile Job Se…" at bounding box center [500, 238] width 1000 height 477
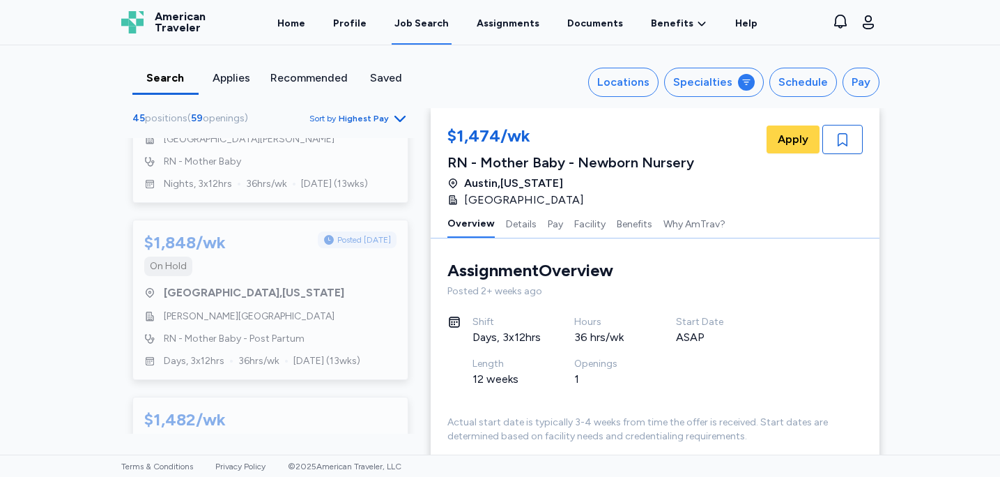
click at [190, 26] on span "American Traveler" at bounding box center [180, 22] width 51 height 22
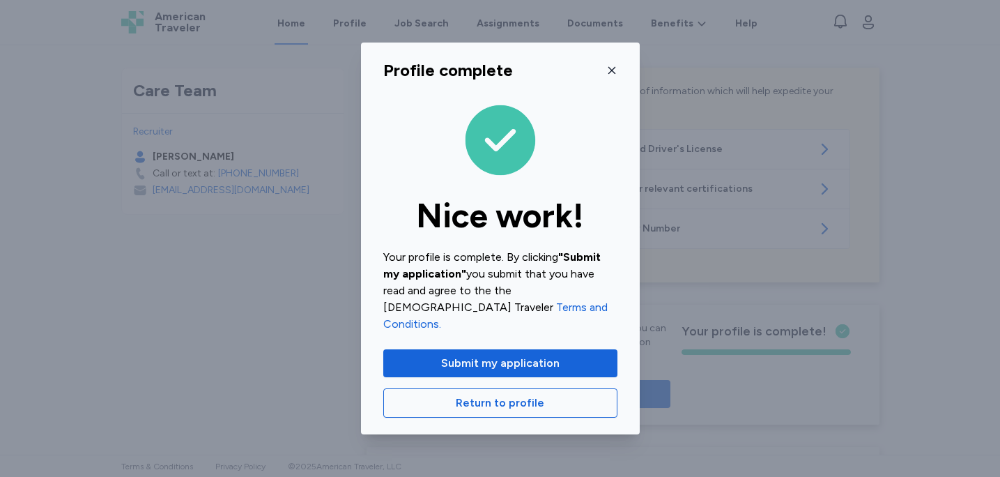
click at [612, 74] on icon "button" at bounding box center [611, 70] width 7 height 7
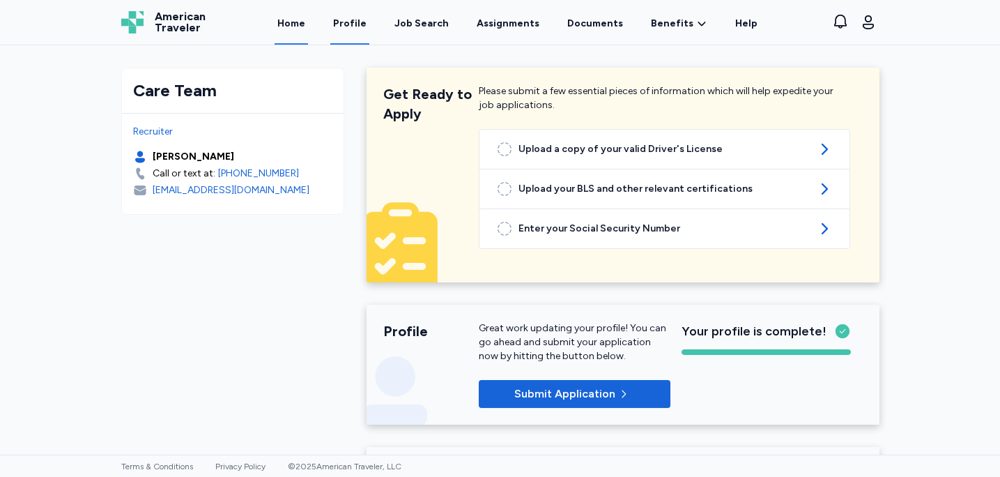
click at [364, 26] on link "Profile" at bounding box center [349, 22] width 39 height 43
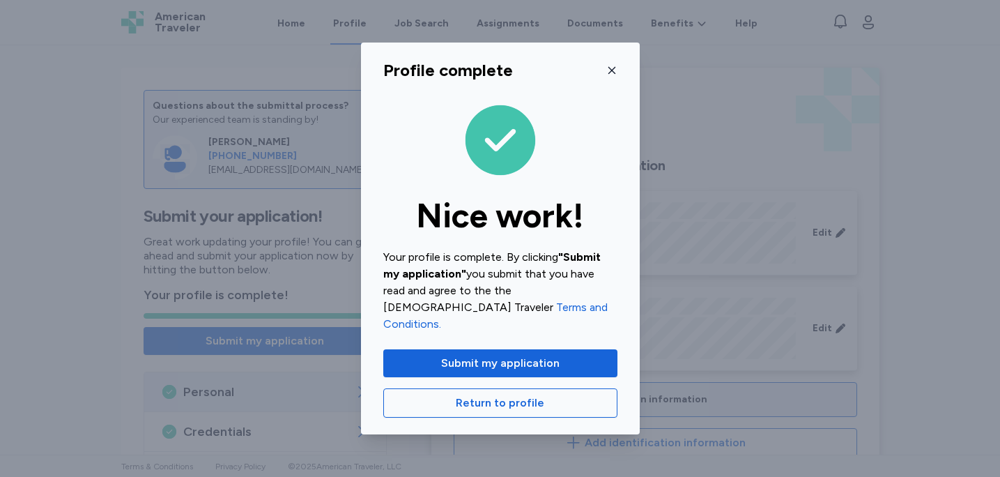
click at [607, 76] on icon "button" at bounding box center [611, 70] width 11 height 11
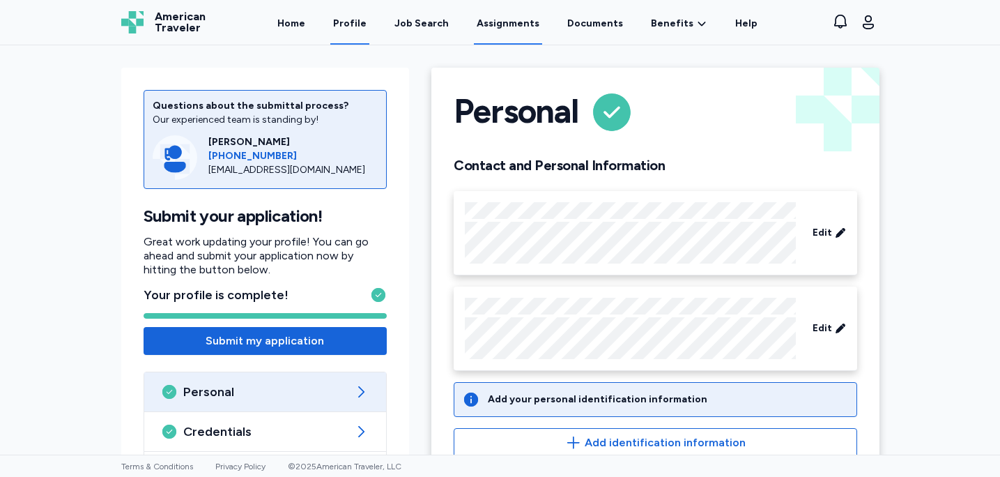
click at [524, 24] on link "Assignments" at bounding box center [508, 22] width 68 height 43
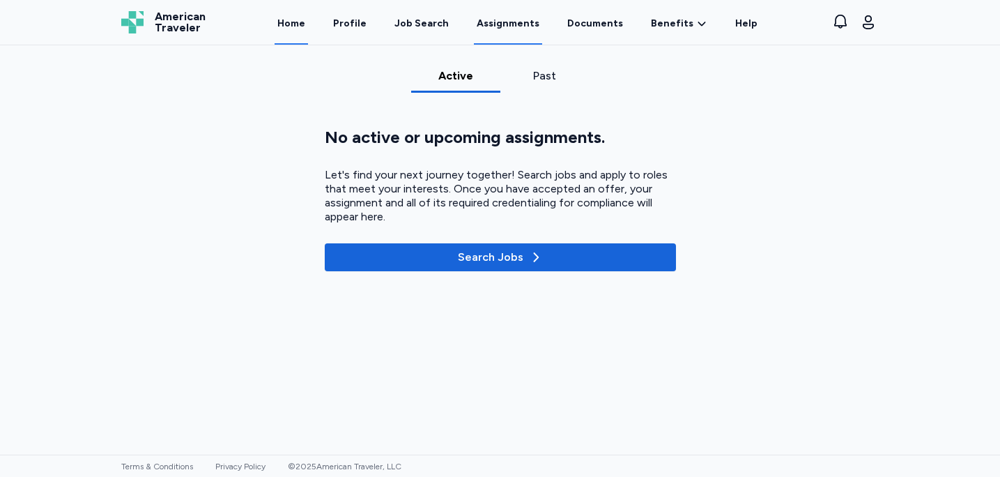
click at [298, 15] on link "Home" at bounding box center [291, 22] width 33 height 43
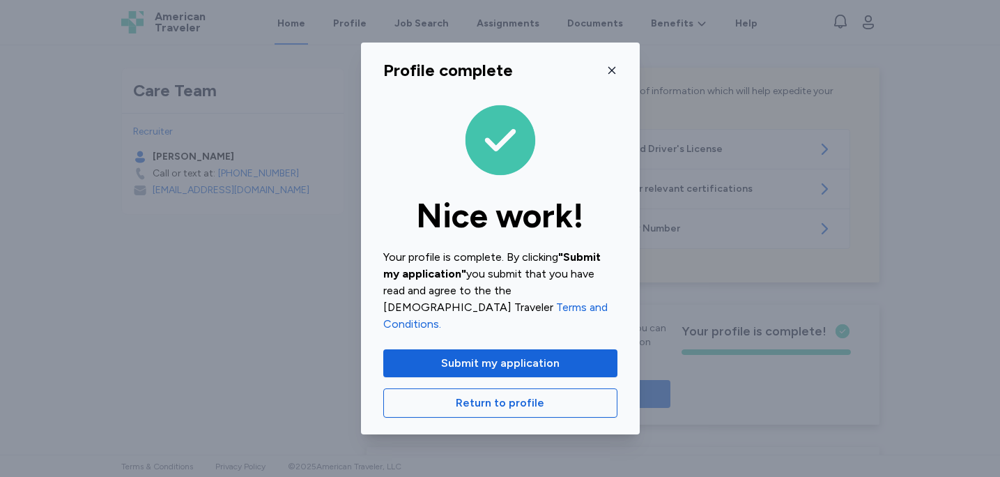
click at [613, 76] on icon "button" at bounding box center [611, 70] width 11 height 11
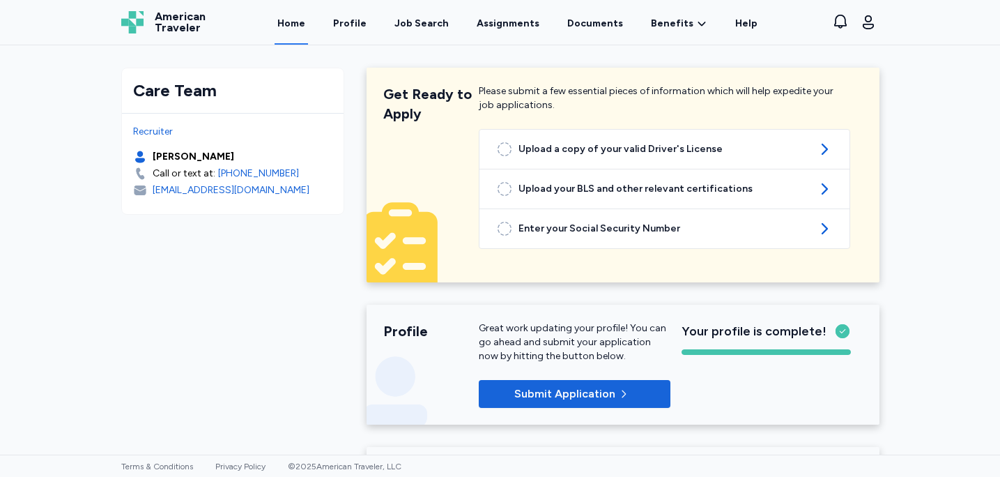
click at [182, 25] on span "American Traveler" at bounding box center [180, 22] width 51 height 22
